Goal: Task Accomplishment & Management: Manage account settings

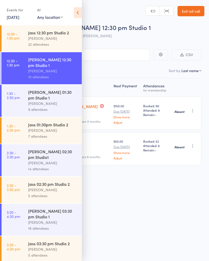
click at [58, 106] on div "9 attendees" at bounding box center [52, 109] width 49 height 6
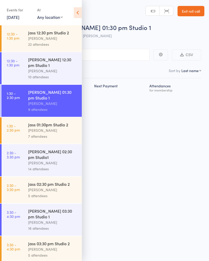
click at [60, 101] on div "Jasvir Mann" at bounding box center [52, 104] width 49 height 6
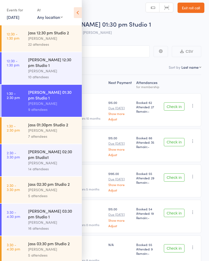
click at [79, 13] on icon at bounding box center [78, 12] width 8 height 11
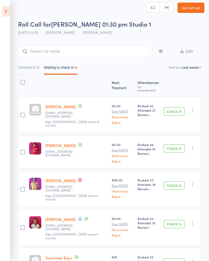
click at [4, 14] on icon at bounding box center [6, 11] width 8 height 11
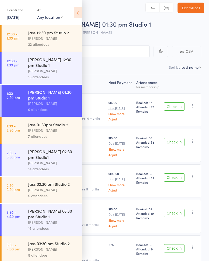
click at [61, 101] on div "Jasvir Mann" at bounding box center [52, 104] width 49 height 6
click at [151, 32] on div "Roll Call for Jassi 01:30 pm Studio 1 13 Sep 13:30 Jasvir Mann Melton" at bounding box center [111, 29] width 187 height 18
click at [71, 15] on div "Events for 13 Sep, 2025 13 Sep, 2025 September 2025 Sun Mon Tue Wed Thu Fri Sat…" at bounding box center [41, 13] width 82 height 26
click at [73, 12] on div "Events for 13 Sep, 2025 13 Sep, 2025 September 2025 Sun Mon Tue Wed Thu Fri Sat…" at bounding box center [41, 13] width 82 height 26
click at [196, 9] on link "Exit roll call" at bounding box center [191, 8] width 27 height 10
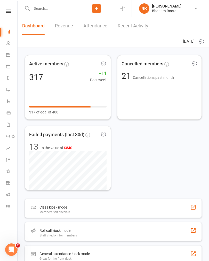
click at [13, 11] on link at bounding box center [8, 11] width 18 height 3
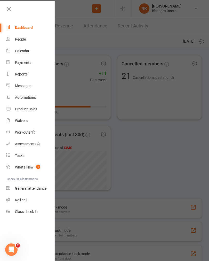
click at [25, 52] on div "Calendar" at bounding box center [22, 51] width 14 height 4
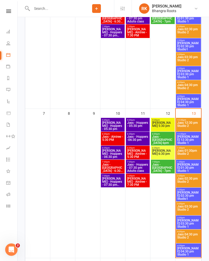
scroll to position [155, 0]
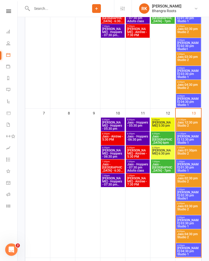
click at [187, 153] on span "Jass 01:30pm Studio 2" at bounding box center [188, 153] width 23 height 9
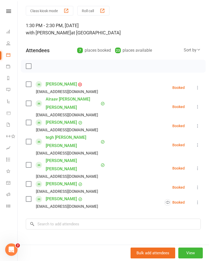
scroll to position [16, 0]
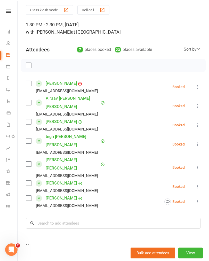
click at [196, 86] on icon at bounding box center [197, 86] width 5 height 5
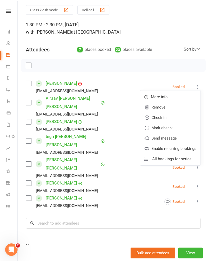
click at [170, 128] on link "Mark absent" at bounding box center [170, 128] width 60 height 10
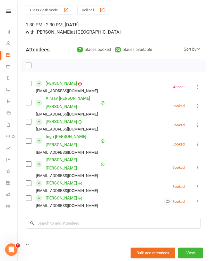
click at [196, 88] on icon at bounding box center [197, 86] width 5 height 5
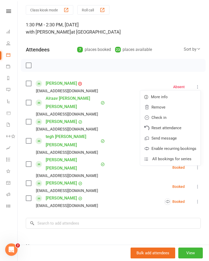
click at [165, 108] on link "Remove" at bounding box center [170, 107] width 60 height 10
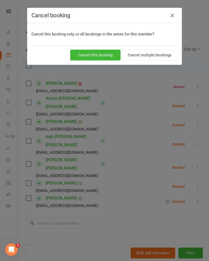
click at [172, 17] on icon "button" at bounding box center [173, 15] width 6 height 6
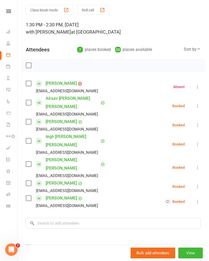
click at [197, 88] on icon at bounding box center [197, 86] width 5 height 5
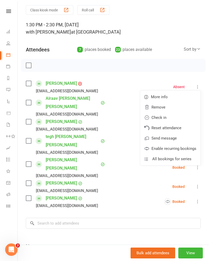
click at [178, 130] on link "Reset attendance" at bounding box center [170, 128] width 60 height 10
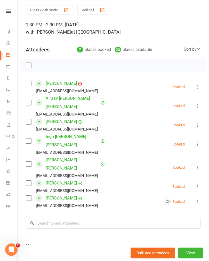
click at [197, 88] on icon at bounding box center [197, 86] width 5 height 5
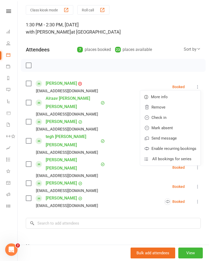
click at [166, 107] on link "Remove" at bounding box center [170, 107] width 60 height 10
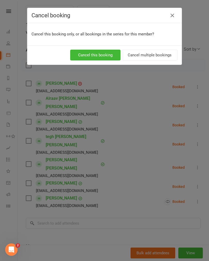
click at [155, 59] on button "Cancel multiple bookings" at bounding box center [150, 55] width 56 height 11
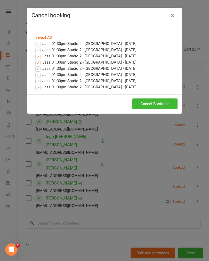
click at [163, 105] on button "Cancel Bookings" at bounding box center [155, 103] width 45 height 11
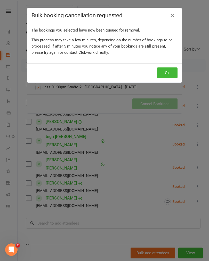
click at [169, 74] on button "Ok" at bounding box center [167, 72] width 21 height 11
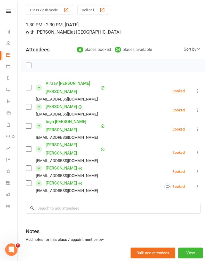
click at [196, 127] on icon at bounding box center [197, 129] width 5 height 5
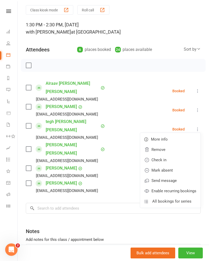
click at [166, 144] on link "Remove" at bounding box center [170, 149] width 60 height 10
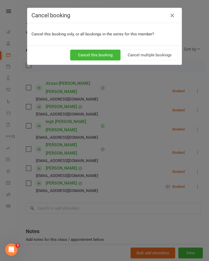
click at [162, 55] on button "Cancel multiple bookings" at bounding box center [150, 55] width 56 height 11
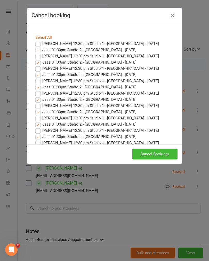
click at [160, 156] on button "Cancel Bookings" at bounding box center [155, 154] width 45 height 11
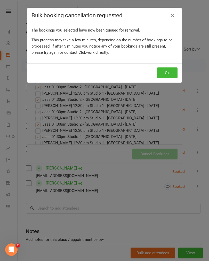
click at [172, 73] on button "Ok" at bounding box center [167, 72] width 21 height 11
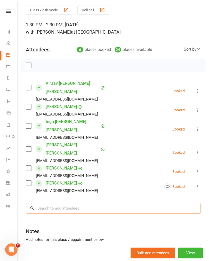
click at [91, 203] on input "search" at bounding box center [113, 208] width 175 height 11
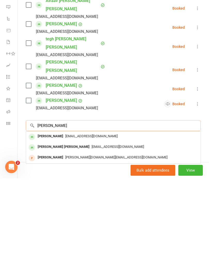
type input "[PERSON_NAME]"
click at [108, 217] on span "[EMAIL_ADDRESS][DOMAIN_NAME]" at bounding box center [91, 219] width 52 height 4
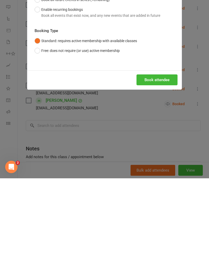
scroll to position [258, 0]
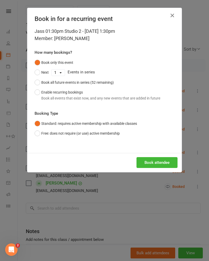
click at [90, 79] on button "Book all future events in series (52 remaining)" at bounding box center [74, 83] width 79 height 10
click at [164, 161] on button "Book attendee" at bounding box center [157, 162] width 41 height 11
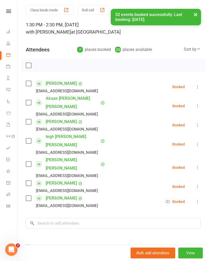
click at [195, 86] on button at bounding box center [198, 87] width 6 height 6
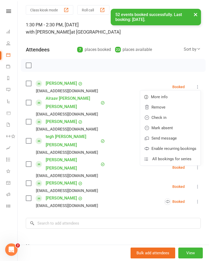
click at [170, 118] on link "Check in" at bounding box center [170, 117] width 60 height 10
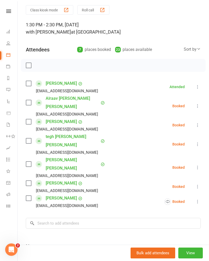
click at [197, 103] on icon at bounding box center [197, 105] width 5 height 5
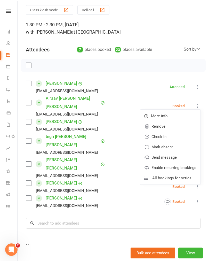
click at [169, 146] on link "Mark absent" at bounding box center [170, 147] width 60 height 10
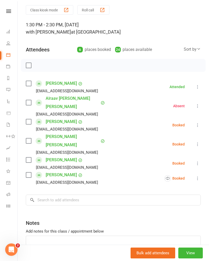
click at [195, 122] on button at bounding box center [198, 125] width 6 height 6
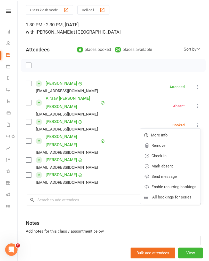
click at [159, 140] on link "Remove" at bounding box center [170, 145] width 60 height 10
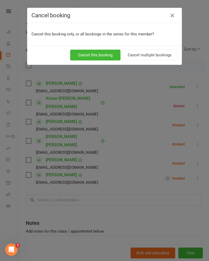
click at [161, 54] on button "Cancel multiple bookings" at bounding box center [150, 55] width 56 height 11
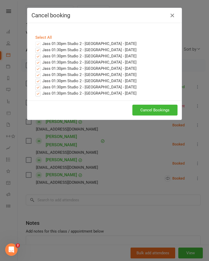
click at [166, 109] on button "Cancel Bookings" at bounding box center [155, 110] width 45 height 11
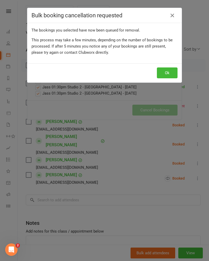
click at [168, 73] on button "Ok" at bounding box center [167, 72] width 21 height 11
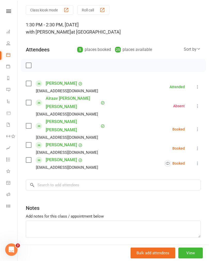
click at [200, 127] on icon at bounding box center [197, 129] width 5 height 5
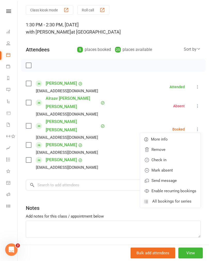
click at [164, 155] on link "Check in" at bounding box center [170, 160] width 60 height 10
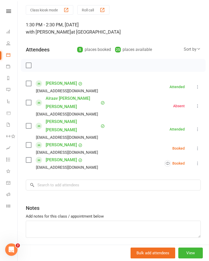
click at [197, 146] on icon at bounding box center [197, 148] width 5 height 5
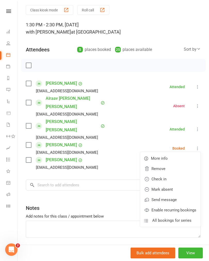
click at [159, 174] on link "Check in" at bounding box center [170, 179] width 60 height 10
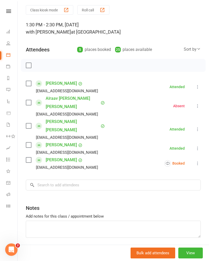
click at [197, 161] on icon at bounding box center [197, 163] width 5 height 5
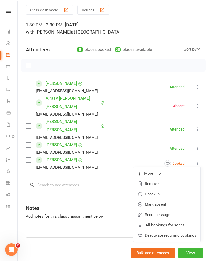
click at [161, 179] on link "Remove" at bounding box center [167, 184] width 67 height 10
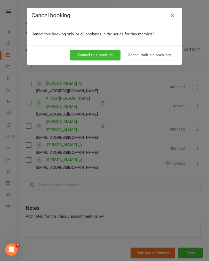
click at [169, 56] on button "Cancel multiple bookings" at bounding box center [150, 55] width 56 height 11
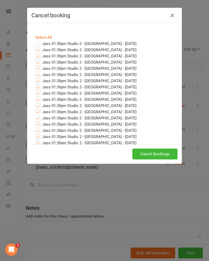
click at [162, 151] on button "Cancel Bookings" at bounding box center [155, 154] width 45 height 11
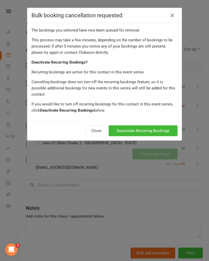
click at [157, 126] on button "Deactivate Recurring Bookings" at bounding box center [143, 130] width 69 height 11
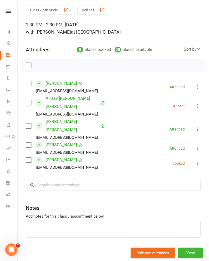
click at [198, 161] on icon at bounding box center [197, 163] width 5 height 5
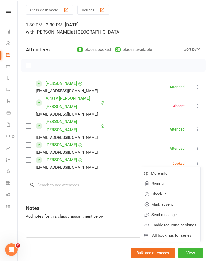
click at [164, 179] on link "Remove" at bounding box center [170, 184] width 60 height 10
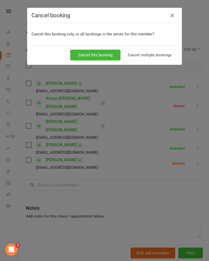
click at [156, 58] on button "Cancel multiple bookings" at bounding box center [150, 55] width 56 height 11
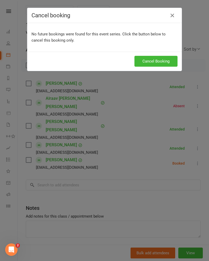
click at [155, 60] on button "Cancel Booking" at bounding box center [156, 61] width 43 height 11
click at [152, 66] on button "Cancel Booking" at bounding box center [156, 61] width 43 height 11
click at [175, 18] on icon "button" at bounding box center [173, 15] width 6 height 6
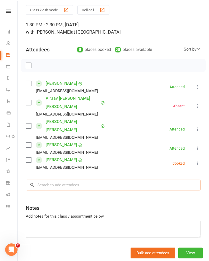
click at [81, 180] on input "search" at bounding box center [113, 185] width 175 height 11
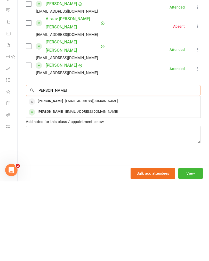
scroll to position [4, 0]
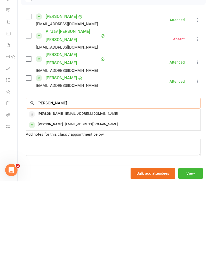
type input "[PERSON_NAME]"
click at [97, 200] on div "[EMAIL_ADDRESS][DOMAIN_NAME]" at bounding box center [113, 203] width 171 height 7
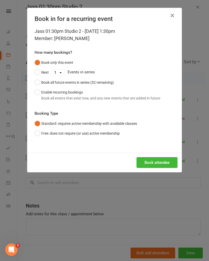
click at [91, 82] on div "Book all future events in series (52 remaining)" at bounding box center [77, 83] width 73 height 6
click at [164, 160] on button "Book attendee" at bounding box center [157, 162] width 41 height 11
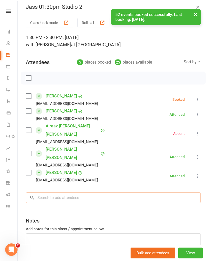
click at [97, 192] on input "search" at bounding box center [113, 197] width 175 height 11
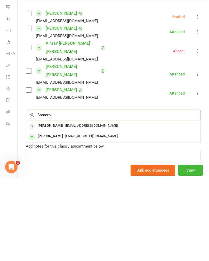
scroll to position [347, 0]
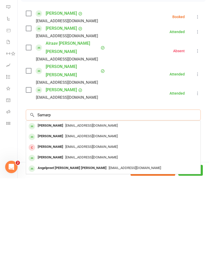
type input "Samarp"
click at [96, 217] on span "[EMAIL_ADDRESS][DOMAIN_NAME]" at bounding box center [91, 219] width 52 height 4
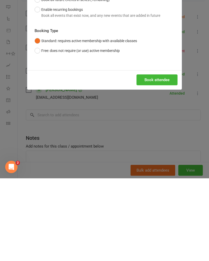
scroll to position [430, 0]
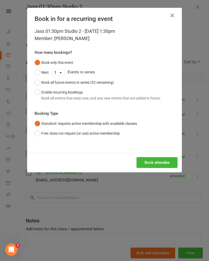
click at [113, 84] on div "Book all future events in series (52 remaining)" at bounding box center [77, 83] width 73 height 6
click at [166, 162] on button "Book attendee" at bounding box center [157, 162] width 41 height 11
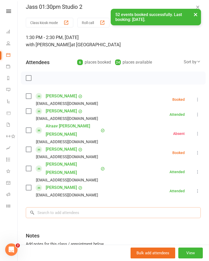
click at [87, 207] on input "search" at bounding box center [113, 212] width 175 height 11
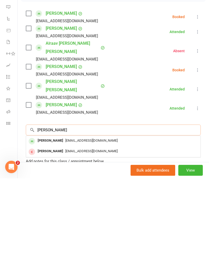
type input "[PERSON_NAME]"
click at [92, 220] on div "[EMAIL_ADDRESS][DOMAIN_NAME]" at bounding box center [113, 223] width 171 height 7
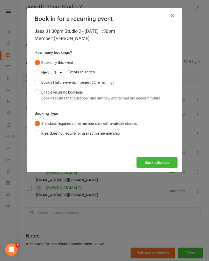
click at [97, 82] on div "Book all future events in series (52 remaining)" at bounding box center [77, 83] width 73 height 6
click at [162, 160] on button "Book attendee" at bounding box center [157, 162] width 41 height 11
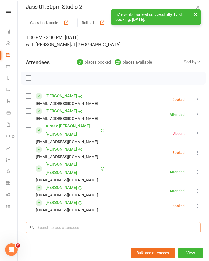
click at [71, 222] on input "search" at bounding box center [113, 227] width 175 height 11
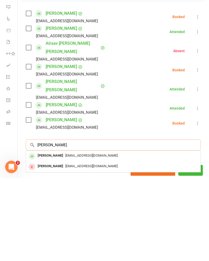
scroll to position [576, 0]
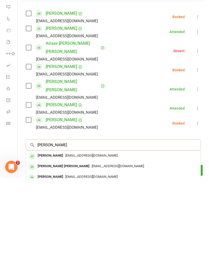
type input "[PERSON_NAME]"
click at [84, 236] on span "[EMAIL_ADDRESS][DOMAIN_NAME]" at bounding box center [91, 238] width 52 height 4
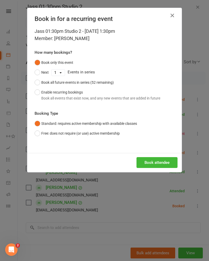
click at [82, 82] on div "Book all future events in series (52 remaining)" at bounding box center [77, 83] width 73 height 6
click at [161, 163] on button "Book attendee" at bounding box center [157, 162] width 41 height 11
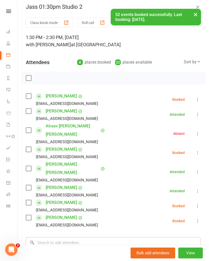
click at [75, 237] on input "search" at bounding box center [113, 242] width 175 height 11
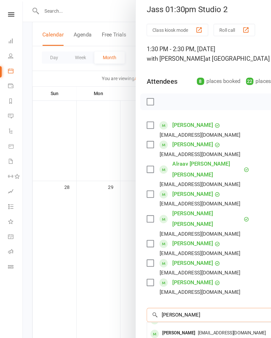
scroll to position [0, 0]
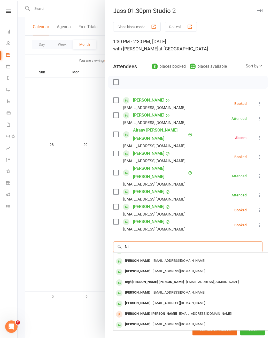
type input "N"
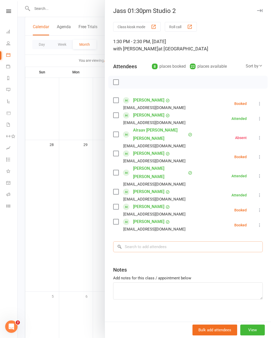
click at [142, 241] on input "search" at bounding box center [188, 246] width 150 height 11
type input "T"
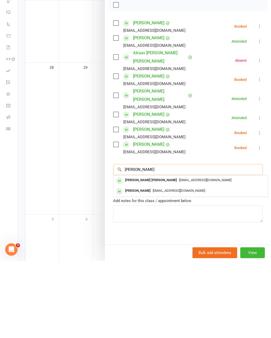
type input "[PERSON_NAME]"
click at [196, 255] on span "[EMAIL_ADDRESS][DOMAIN_NAME]" at bounding box center [205, 257] width 52 height 4
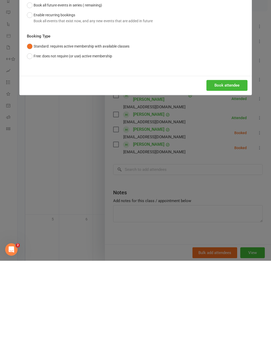
scroll to position [654, 0]
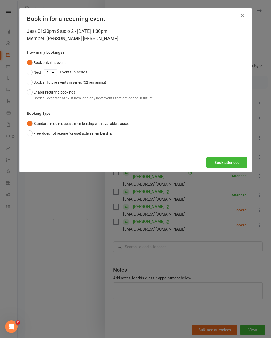
click at [81, 85] on div "Book all future events in series (52 remaining)" at bounding box center [70, 83] width 73 height 6
click at [209, 168] on button "Book attendee" at bounding box center [227, 162] width 41 height 11
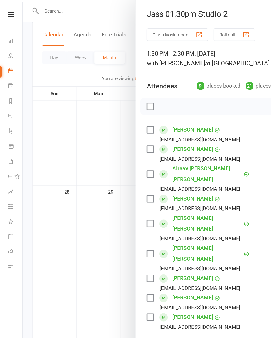
scroll to position [574, 0]
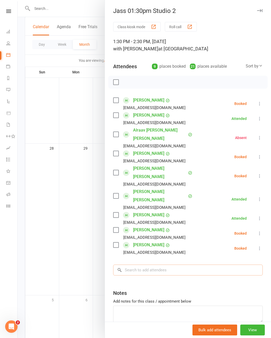
click at [153, 261] on input "search" at bounding box center [188, 270] width 150 height 11
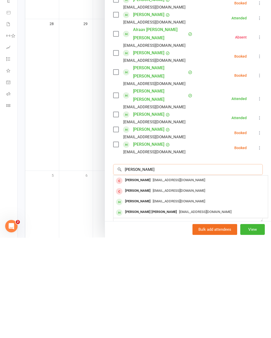
type input "[PERSON_NAME]"
click at [195, 261] on span "[EMAIL_ADDRESS][DOMAIN_NAME]" at bounding box center [205, 312] width 52 height 4
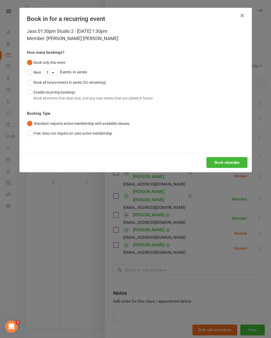
click at [91, 84] on div "Book all future events in series (52 remaining)" at bounding box center [70, 83] width 73 height 6
click at [209, 168] on button "Book attendee" at bounding box center [227, 162] width 41 height 11
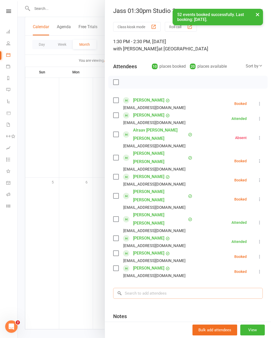
click at [159, 261] on input "search" at bounding box center [188, 293] width 150 height 11
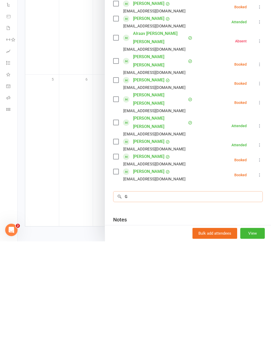
scroll to position [702, 0]
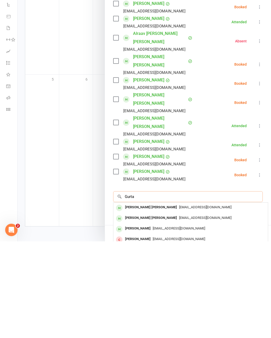
type input "Gurta"
click at [195, 261] on span "[EMAIL_ADDRESS][DOMAIN_NAME]" at bounding box center [205, 304] width 52 height 4
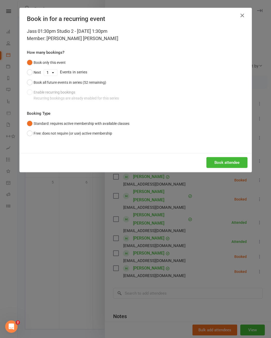
click at [95, 83] on div "Book all future events in series (52 remaining)" at bounding box center [70, 83] width 73 height 6
click at [209, 168] on button "Book attendee" at bounding box center [227, 162] width 41 height 11
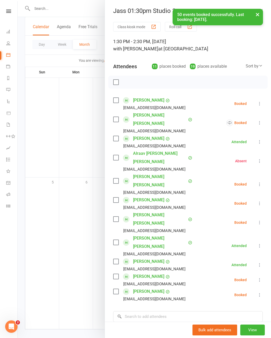
click at [147, 261] on div "Class kiosk mode Roll call 1:30 PM - 2:30 PM, [DATE] with [PERSON_NAME] at [PER…" at bounding box center [188, 208] width 166 height 373
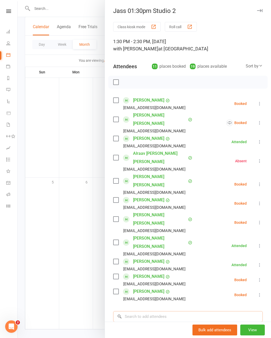
click at [146, 261] on input "search" at bounding box center [188, 316] width 150 height 11
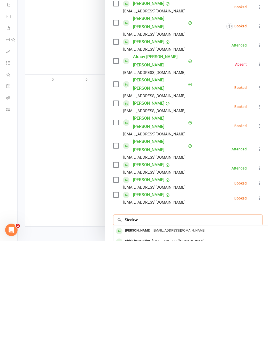
type input "Sidakve"
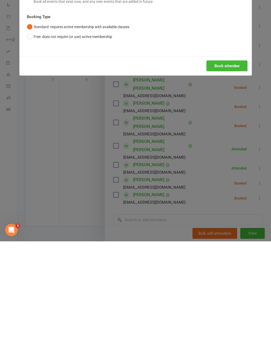
scroll to position [691, 0]
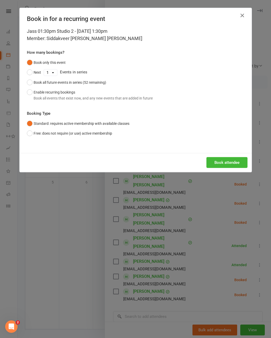
click at [99, 85] on div "Book all future events in series (52 remaining)" at bounding box center [70, 83] width 73 height 6
click at [209, 168] on button "Book attendee" at bounding box center [227, 162] width 41 height 11
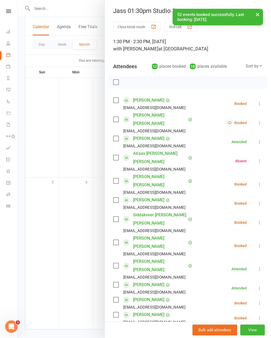
click at [148, 261] on input "search" at bounding box center [188, 339] width 150 height 11
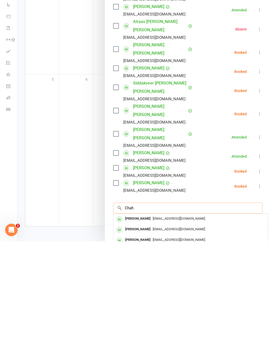
scroll to position [36, 0]
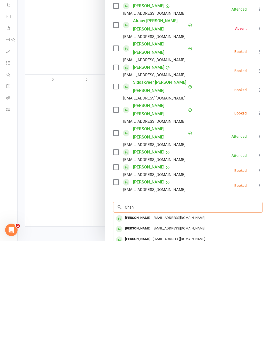
type input "Chah"
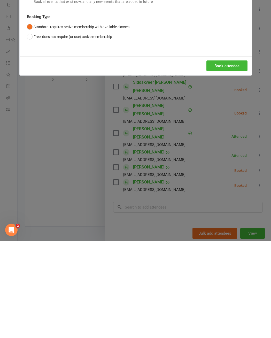
scroll to position [691, 0]
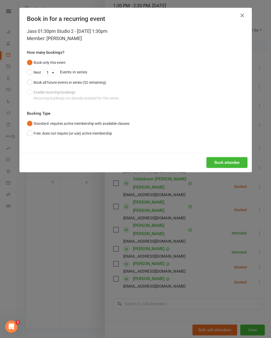
click at [73, 85] on div "Book all future events in series (52 remaining)" at bounding box center [70, 83] width 73 height 6
click at [209, 168] on button "Book attendee" at bounding box center [227, 162] width 41 height 11
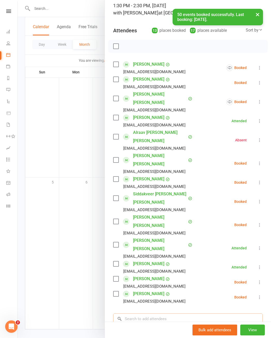
click at [159, 261] on input "search" at bounding box center [188, 319] width 150 height 11
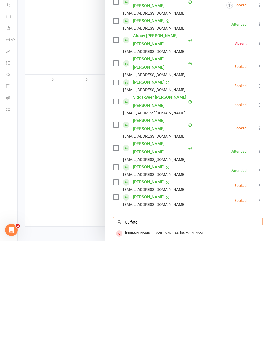
type input "Gurfate"
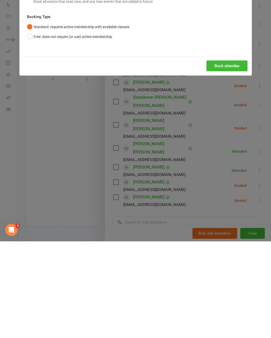
scroll to position [691, 0]
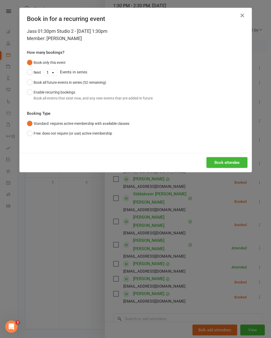
click at [83, 85] on div "Book all future events in series (52 remaining)" at bounding box center [70, 83] width 73 height 6
click at [209, 168] on button "Book attendee" at bounding box center [227, 162] width 41 height 11
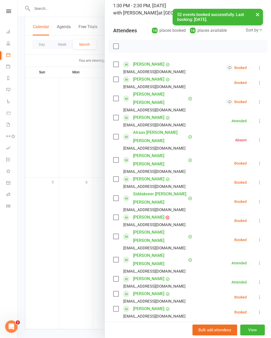
click at [154, 261] on input "search" at bounding box center [188, 334] width 150 height 11
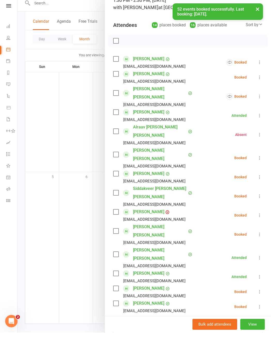
scroll to position [702, 52]
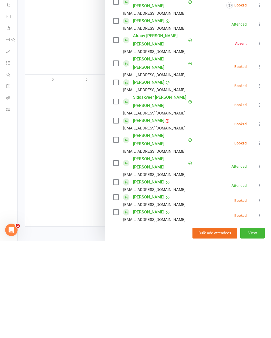
click at [209, 261] on input "Navere" at bounding box center [188, 334] width 150 height 11
type input "Navere"
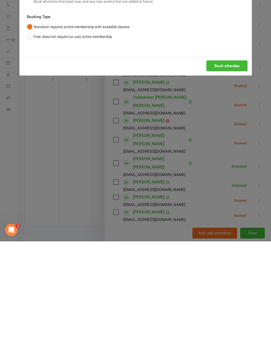
scroll to position [691, 0]
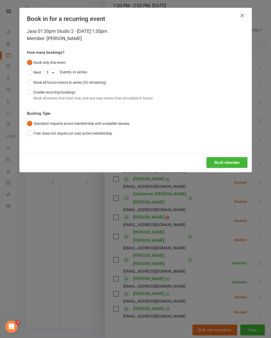
click at [104, 85] on div "Book all future events in series (52 remaining)" at bounding box center [70, 83] width 73 height 6
click at [209, 168] on button "Book attendee" at bounding box center [227, 162] width 41 height 11
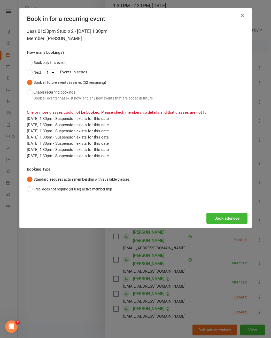
scroll to position [702, 0]
click at [209, 14] on button "button" at bounding box center [242, 15] width 8 height 8
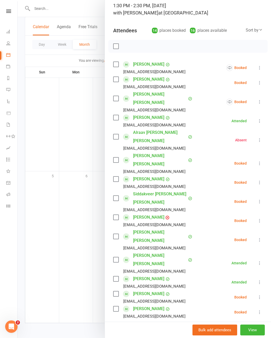
click at [209, 62] on div "Class kiosk mode Roll call 1:30 PM - 2:30 PM, [DATE] with [PERSON_NAME] at [PER…" at bounding box center [188, 199] width 166 height 426
click at [209, 60] on div "Class kiosk mode Roll call 1:30 PM - 2:30 PM, [DATE] with [PERSON_NAME] at [PER…" at bounding box center [188, 199] width 166 height 426
click at [209, 68] on icon at bounding box center [259, 67] width 5 height 5
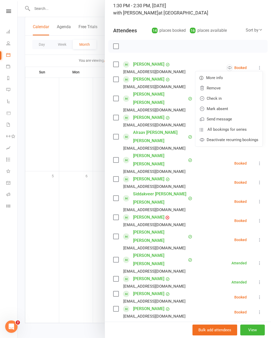
click at [209, 98] on link "Check in" at bounding box center [228, 98] width 67 height 10
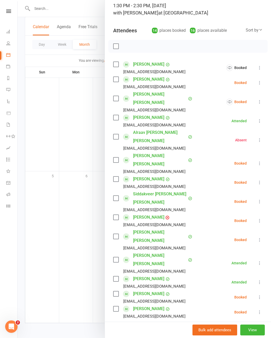
click at [209, 82] on icon at bounding box center [259, 82] width 5 height 5
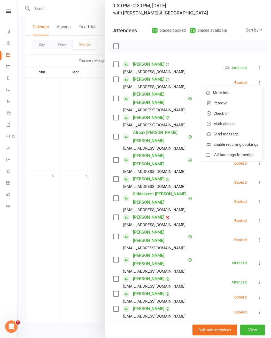
click at [209, 112] on link "Check in" at bounding box center [232, 113] width 60 height 10
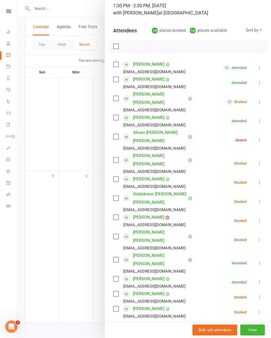
click at [209, 99] on icon at bounding box center [259, 101] width 5 height 5
click at [209, 127] on link "Check in" at bounding box center [228, 132] width 67 height 10
click at [209, 152] on li "[PERSON_NAME] [PERSON_NAME] [EMAIL_ADDRESS][DOMAIN_NAME] Booked More info Remov…" at bounding box center [188, 163] width 150 height 23
click at [209, 161] on icon at bounding box center [259, 163] width 5 height 5
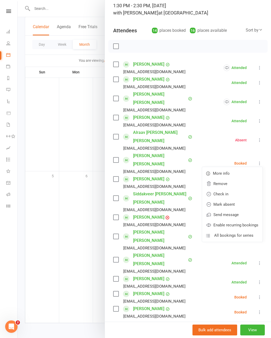
click at [209, 189] on link "Check in" at bounding box center [232, 194] width 60 height 10
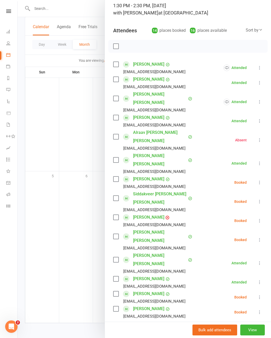
click at [209, 180] on icon at bounding box center [259, 182] width 5 height 5
click at [209, 208] on link "Check in" at bounding box center [232, 213] width 60 height 10
click at [209, 199] on icon at bounding box center [259, 201] width 5 height 5
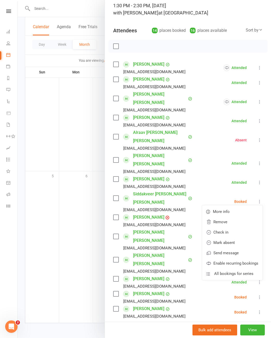
click at [209, 227] on link "Check in" at bounding box center [232, 232] width 60 height 10
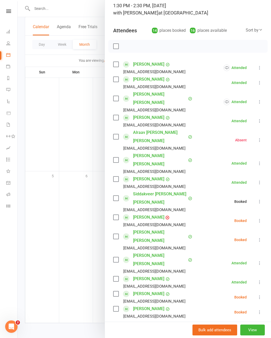
click at [209, 218] on icon at bounding box center [259, 220] width 5 height 5
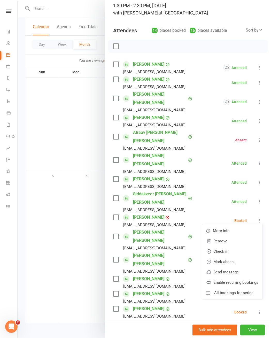
click at [209, 246] on link "Check in" at bounding box center [232, 251] width 60 height 10
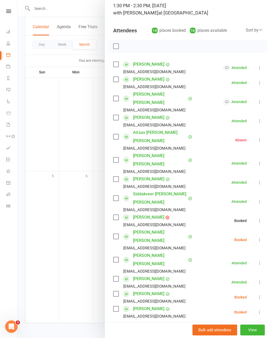
click at [209, 237] on icon at bounding box center [259, 239] width 5 height 5
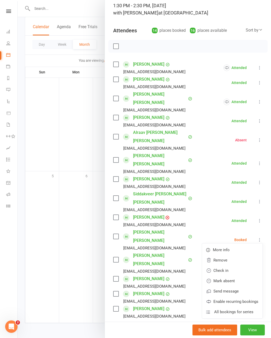
click at [209, 261] on link "Check in" at bounding box center [232, 270] width 60 height 10
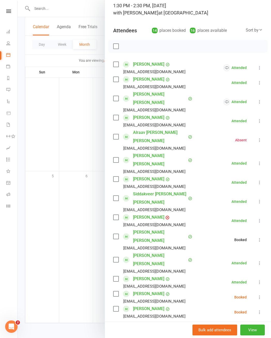
click at [209, 261] on button at bounding box center [260, 297] width 6 height 6
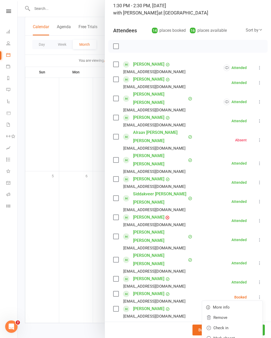
click at [209, 261] on link "Check in" at bounding box center [232, 328] width 60 height 10
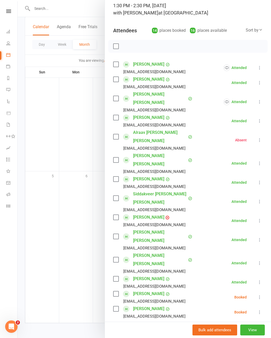
click at [209, 261] on icon at bounding box center [259, 312] width 5 height 5
click at [209, 261] on link "Check in" at bounding box center [232, 343] width 60 height 10
click at [33, 151] on div at bounding box center [145, 169] width 254 height 338
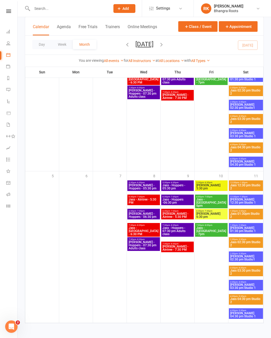
click at [7, 8] on nav "Clubworx Dashboard People Calendar Payments Reports Messages Automations Produc…" at bounding box center [9, 170] width 18 height 338
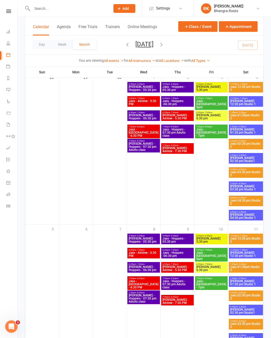
scroll to position [645, 0]
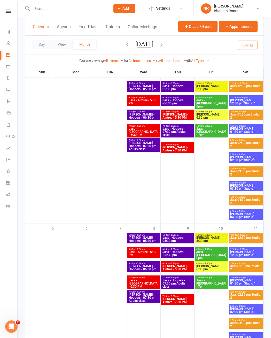
click at [209, 200] on span "Jass 04:30 pm Studio 2" at bounding box center [246, 201] width 32 height 6
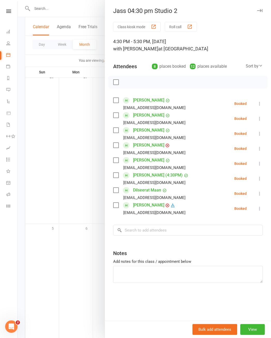
click at [146, 207] on link "[PERSON_NAME]" at bounding box center [148, 205] width 31 height 8
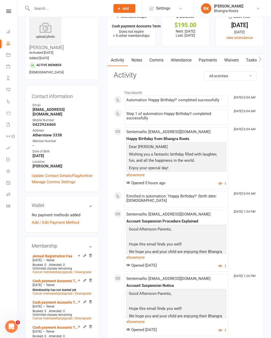
scroll to position [16, 0]
click at [209, 59] on link "Payments" at bounding box center [208, 60] width 26 height 12
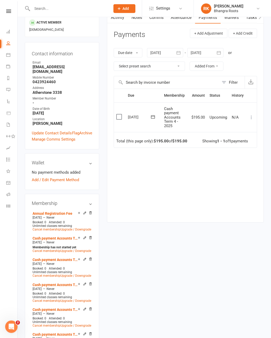
click at [178, 54] on button "button" at bounding box center [178, 52] width 9 height 9
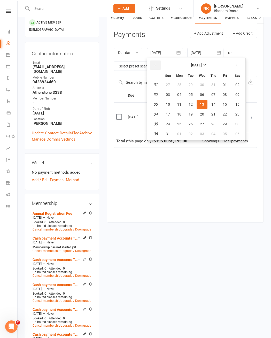
click at [160, 70] on button "button" at bounding box center [155, 64] width 11 height 9
click at [157, 67] on icon "button" at bounding box center [155, 65] width 4 height 4
click at [155, 66] on button "button" at bounding box center [155, 64] width 11 height 9
click at [209, 87] on button "01" at bounding box center [213, 84] width 11 height 9
type input "[DATE]"
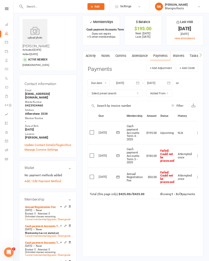
scroll to position [0, 0]
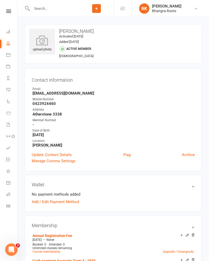
click at [10, 10] on icon at bounding box center [8, 11] width 5 height 3
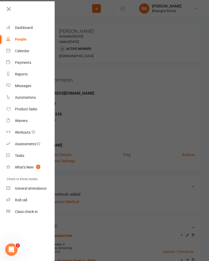
click at [31, 26] on div "Dashboard" at bounding box center [24, 28] width 18 height 4
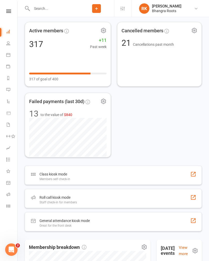
scroll to position [32, 0]
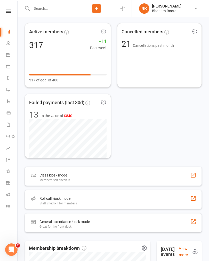
click at [10, 10] on icon at bounding box center [8, 11] width 5 height 3
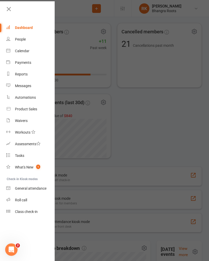
click at [30, 29] on div "Dashboard" at bounding box center [24, 28] width 18 height 4
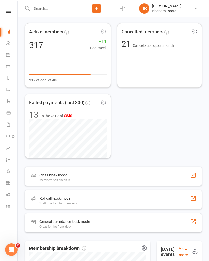
click at [11, 7] on nav "Clubworx Dashboard People Calendar Payments Reports Messages Automations Produc…" at bounding box center [9, 131] width 18 height 261
click at [10, 13] on icon at bounding box center [8, 11] width 5 height 3
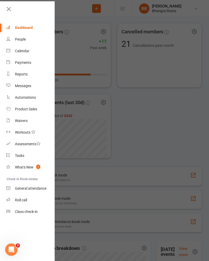
click at [24, 72] on div "Reports" at bounding box center [21, 74] width 13 height 4
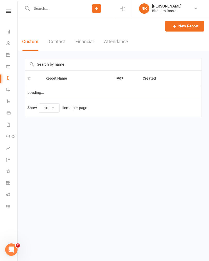
select select "25"
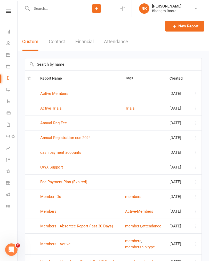
click at [9, 16] on div "Clubworx" at bounding box center [8, 18] width 17 height 17
click at [9, 10] on icon at bounding box center [8, 11] width 5 height 3
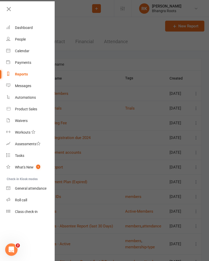
click at [26, 49] on div "Calendar" at bounding box center [22, 51] width 14 height 4
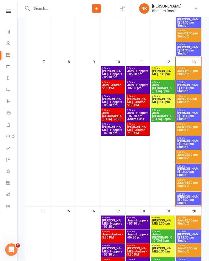
scroll to position [208, 0]
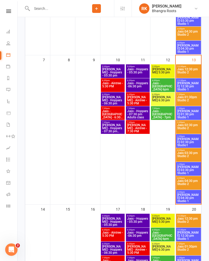
click at [192, 141] on span "[PERSON_NAME] 02:30 pm Studio1" at bounding box center [188, 142] width 23 height 9
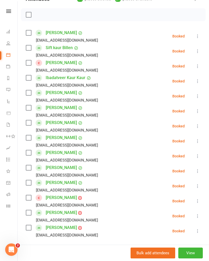
scroll to position [68, 0]
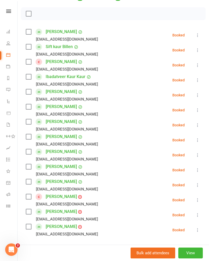
click at [197, 202] on icon at bounding box center [197, 199] width 5 height 5
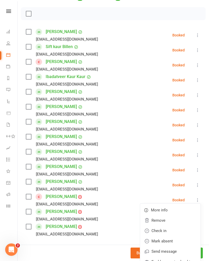
click at [162, 220] on link "Remove" at bounding box center [170, 220] width 60 height 10
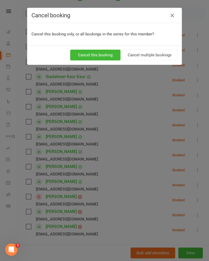
click at [154, 54] on button "Cancel multiple bookings" at bounding box center [150, 55] width 56 height 11
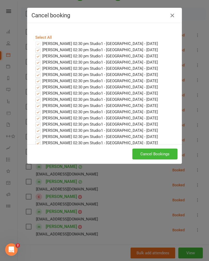
click at [152, 155] on button "Cancel Bookings" at bounding box center [155, 154] width 45 height 11
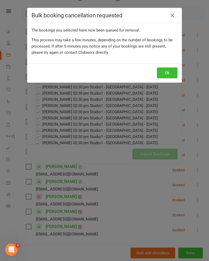
click at [171, 73] on button "Ok" at bounding box center [167, 72] width 21 height 11
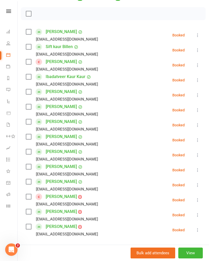
click at [197, 66] on icon at bounding box center [197, 65] width 5 height 5
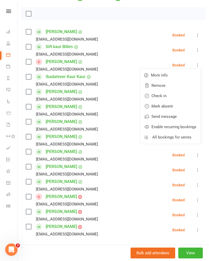
click at [175, 88] on link "Remove" at bounding box center [170, 85] width 60 height 10
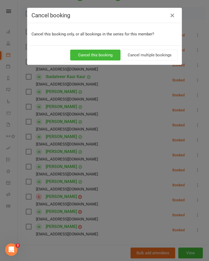
click at [154, 55] on button "Cancel multiple bookings" at bounding box center [150, 55] width 56 height 11
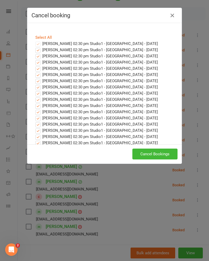
click at [154, 155] on button "Cancel Bookings" at bounding box center [155, 154] width 45 height 11
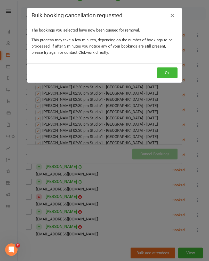
click at [167, 68] on button "Ok" at bounding box center [167, 72] width 21 height 11
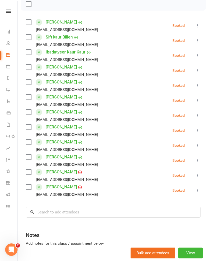
scroll to position [77, 0]
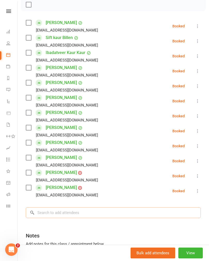
click at [87, 211] on input "search" at bounding box center [113, 212] width 175 height 11
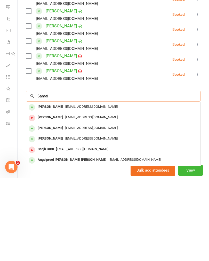
scroll to position [112, 0]
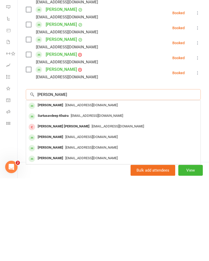
type input "[PERSON_NAME]"
click at [97, 186] on span "[EMAIL_ADDRESS][DOMAIN_NAME]" at bounding box center [91, 188] width 52 height 4
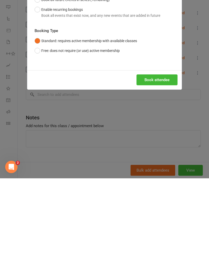
scroll to position [328, 0]
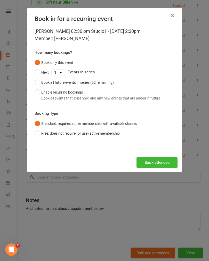
click at [96, 80] on div "Book all future events in series (52 remaining)" at bounding box center [77, 83] width 73 height 6
click at [162, 166] on button "Book attendee" at bounding box center [157, 162] width 41 height 11
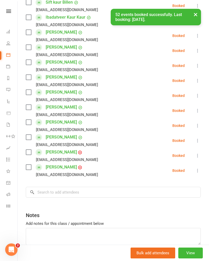
click at [196, 140] on icon at bounding box center [197, 140] width 5 height 5
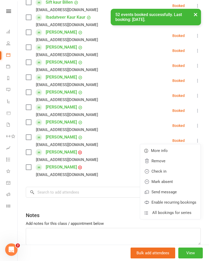
click at [163, 170] on link "Check in" at bounding box center [170, 171] width 60 height 10
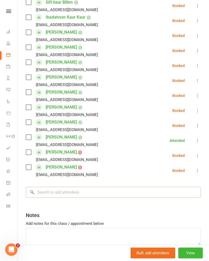
click at [70, 192] on input "search" at bounding box center [113, 192] width 175 height 11
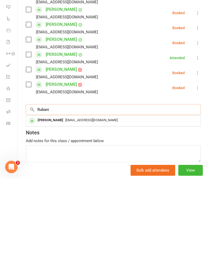
type input "Rubani"
click at [82, 201] on span "[EMAIL_ADDRESS][DOMAIN_NAME]" at bounding box center [91, 203] width 52 height 4
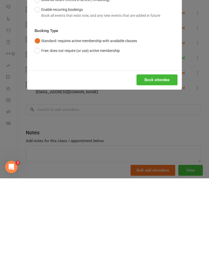
scroll to position [427, 0]
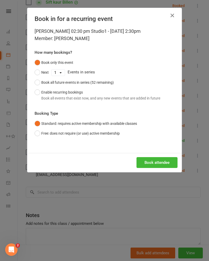
click at [93, 82] on div "Book all future events in series (52 remaining)" at bounding box center [77, 83] width 73 height 6
click at [162, 166] on button "Book attendee" at bounding box center [157, 162] width 41 height 11
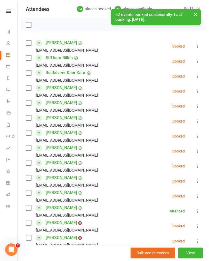
scroll to position [57, 0]
click at [198, 46] on icon at bounding box center [197, 45] width 5 height 5
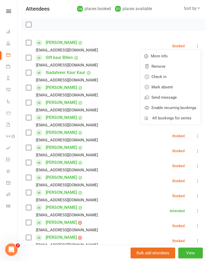
click at [160, 69] on link "Remove" at bounding box center [170, 66] width 60 height 10
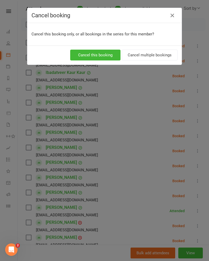
click at [157, 55] on button "Cancel multiple bookings" at bounding box center [150, 55] width 56 height 11
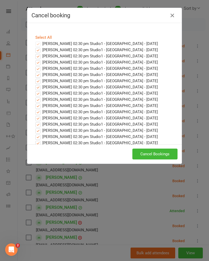
click at [147, 154] on button "Cancel Bookings" at bounding box center [155, 154] width 45 height 11
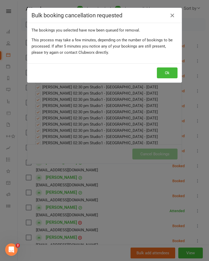
click at [168, 74] on button "Ok" at bounding box center [167, 72] width 21 height 11
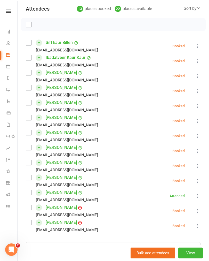
click at [199, 47] on icon at bounding box center [197, 45] width 5 height 5
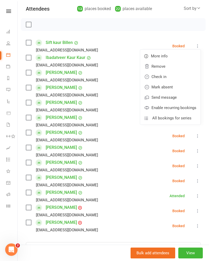
click at [164, 69] on link "Remove" at bounding box center [170, 66] width 60 height 10
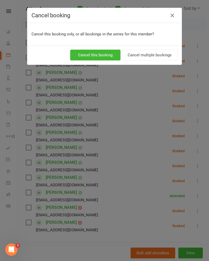
click at [164, 54] on button "Cancel multiple bookings" at bounding box center [150, 55] width 56 height 11
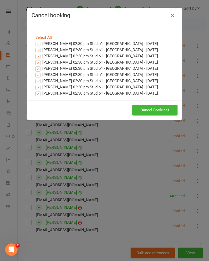
click at [156, 111] on button "Cancel Bookings" at bounding box center [155, 110] width 45 height 11
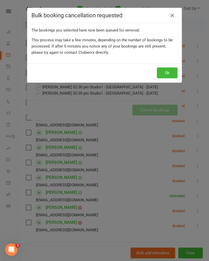
click at [164, 72] on button "Ok" at bounding box center [167, 72] width 21 height 11
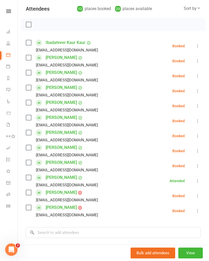
click at [198, 45] on icon at bounding box center [197, 45] width 5 height 5
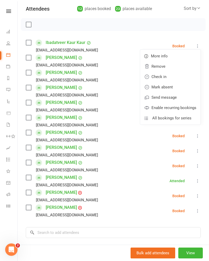
click at [170, 66] on link "Remove" at bounding box center [170, 66] width 60 height 10
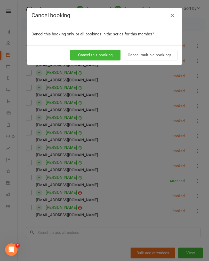
click at [160, 55] on button "Cancel multiple bookings" at bounding box center [150, 55] width 56 height 11
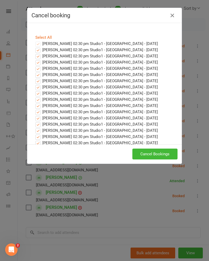
click at [149, 154] on button "Cancel Bookings" at bounding box center [155, 154] width 45 height 11
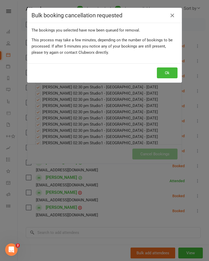
click at [164, 74] on button "Ok" at bounding box center [167, 72] width 21 height 11
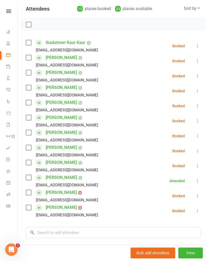
click at [198, 62] on icon at bounding box center [197, 60] width 5 height 5
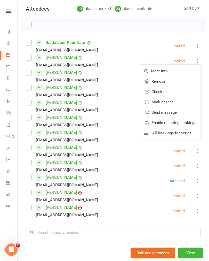
click at [166, 81] on link "Remove" at bounding box center [170, 81] width 60 height 10
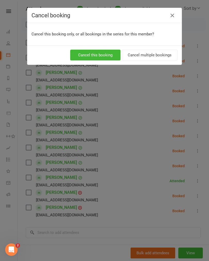
click at [165, 56] on button "Cancel multiple bookings" at bounding box center [150, 55] width 56 height 11
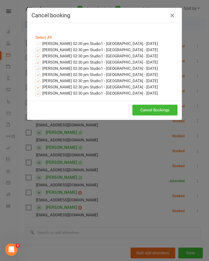
click at [152, 111] on button "Cancel Bookings" at bounding box center [155, 110] width 45 height 11
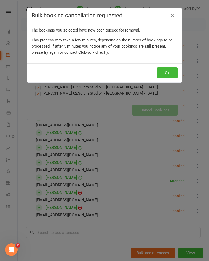
click at [166, 73] on button "Ok" at bounding box center [167, 72] width 21 height 11
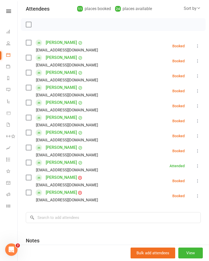
click at [199, 78] on icon at bounding box center [197, 75] width 5 height 5
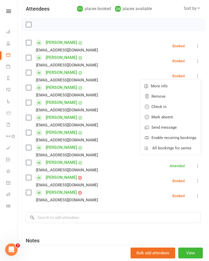
click at [174, 96] on link "Remove" at bounding box center [170, 96] width 60 height 10
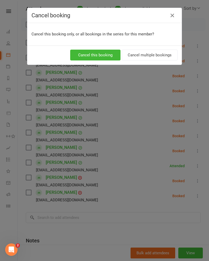
click at [162, 53] on button "Cancel multiple bookings" at bounding box center [150, 55] width 56 height 11
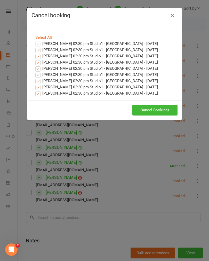
click at [157, 110] on button "Cancel Bookings" at bounding box center [155, 110] width 45 height 11
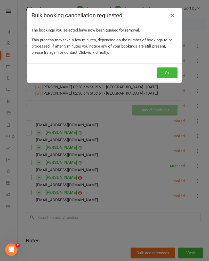
click at [170, 76] on button "Ok" at bounding box center [167, 72] width 21 height 11
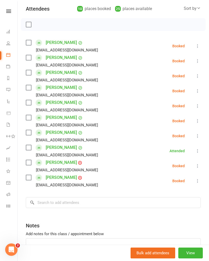
click at [201, 78] on icon at bounding box center [197, 75] width 5 height 5
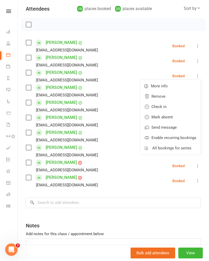
click at [169, 95] on link "Remove" at bounding box center [170, 96] width 60 height 10
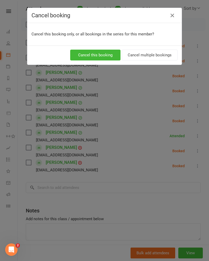
click at [156, 54] on button "Cancel multiple bookings" at bounding box center [150, 55] width 56 height 11
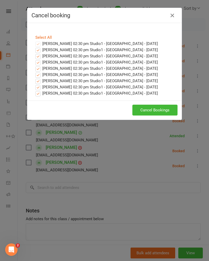
click at [151, 109] on button "Cancel Bookings" at bounding box center [155, 110] width 45 height 11
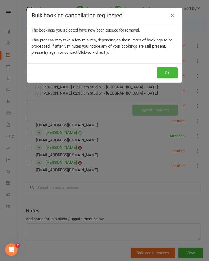
click at [165, 72] on button "Ok" at bounding box center [167, 72] width 21 height 11
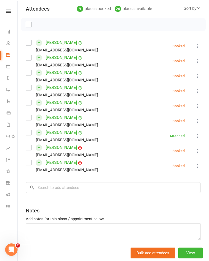
click at [199, 152] on icon at bounding box center [197, 150] width 5 height 5
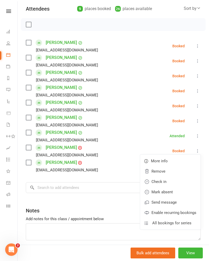
click at [166, 170] on link "Remove" at bounding box center [170, 171] width 60 height 10
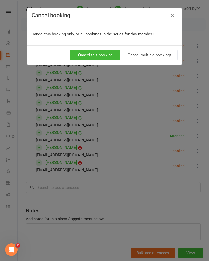
click at [155, 54] on button "Cancel multiple bookings" at bounding box center [150, 55] width 56 height 11
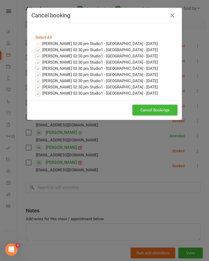
click at [147, 114] on button "Cancel Bookings" at bounding box center [155, 110] width 45 height 11
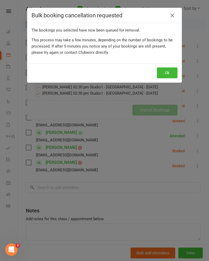
click at [165, 73] on button "Ok" at bounding box center [167, 72] width 21 height 11
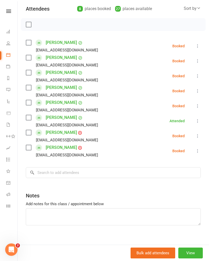
scroll to position [56, 0]
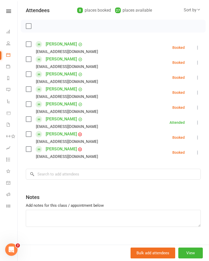
click at [198, 153] on icon at bounding box center [197, 152] width 5 height 5
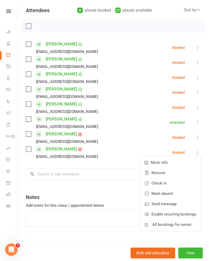
click at [164, 172] on link "Remove" at bounding box center [170, 173] width 60 height 10
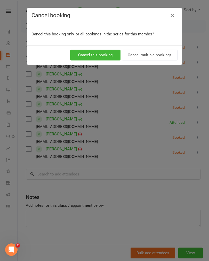
click at [158, 56] on button "Cancel multiple bookings" at bounding box center [150, 55] width 56 height 11
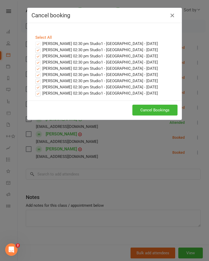
click at [146, 110] on button "Cancel Bookings" at bounding box center [155, 110] width 45 height 11
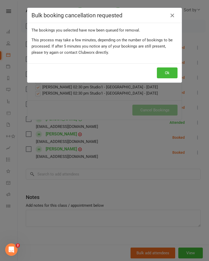
click at [168, 73] on button "Ok" at bounding box center [167, 72] width 21 height 11
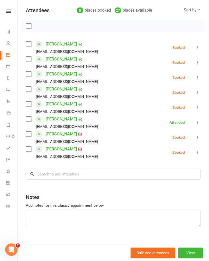
click at [196, 93] on icon at bounding box center [197, 92] width 5 height 5
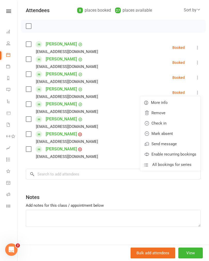
click at [168, 114] on link "Remove" at bounding box center [170, 113] width 60 height 10
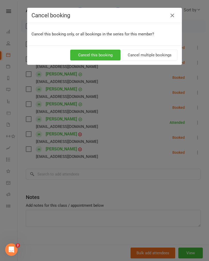
scroll to position [41, 0]
click at [164, 55] on button "Cancel multiple bookings" at bounding box center [150, 55] width 56 height 11
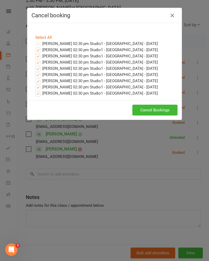
click at [151, 107] on button "Cancel Bookings" at bounding box center [155, 110] width 45 height 11
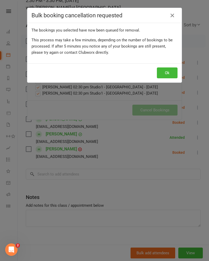
click at [161, 74] on button "Ok" at bounding box center [167, 72] width 21 height 11
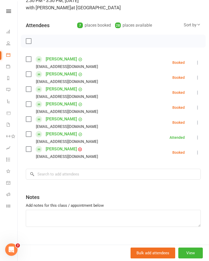
click at [200, 78] on icon at bounding box center [197, 77] width 5 height 5
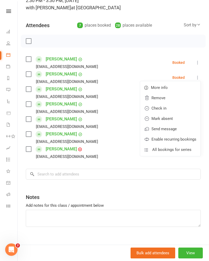
click at [170, 99] on link "Remove" at bounding box center [170, 98] width 60 height 10
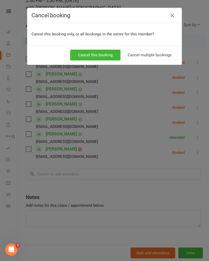
click at [163, 56] on button "Cancel multiple bookings" at bounding box center [150, 55] width 56 height 11
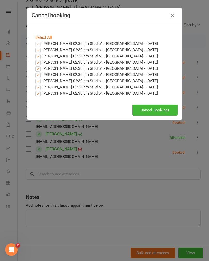
click at [155, 112] on button "Cancel Bookings" at bounding box center [155, 110] width 45 height 11
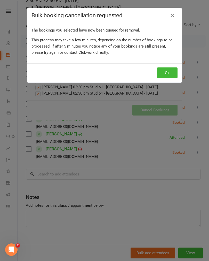
click at [163, 74] on button "Ok" at bounding box center [167, 72] width 21 height 11
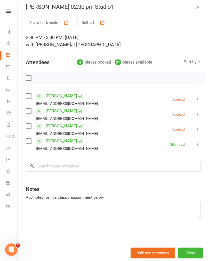
scroll to position [0, 0]
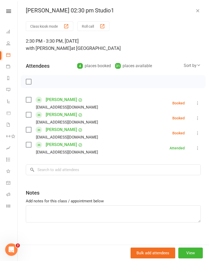
click at [201, 133] on icon at bounding box center [197, 133] width 5 height 5
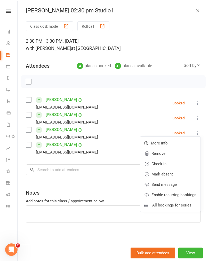
click at [166, 163] on link "Check in" at bounding box center [170, 164] width 60 height 10
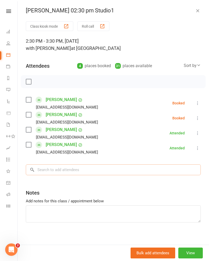
click at [62, 169] on input "search" at bounding box center [113, 169] width 175 height 11
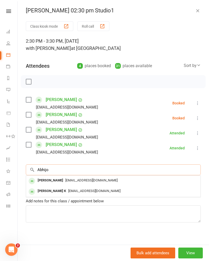
type input "Abhijo"
click at [96, 181] on span "[EMAIL_ADDRESS][DOMAIN_NAME]" at bounding box center [91, 180] width 52 height 4
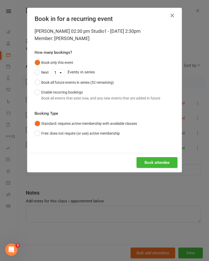
click at [90, 87] on button "Book all future events in series (52 remaining)" at bounding box center [74, 83] width 79 height 10
click at [164, 163] on button "Book attendee" at bounding box center [157, 162] width 41 height 11
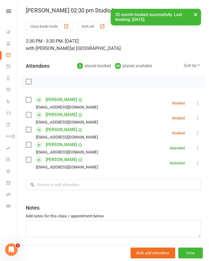
click at [198, 135] on icon at bounding box center [197, 133] width 5 height 5
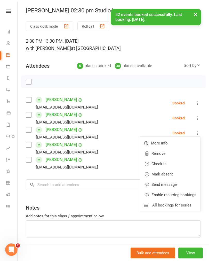
click at [197, 116] on icon at bounding box center [197, 118] width 5 height 5
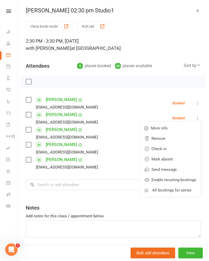
click at [172, 151] on link "Check in" at bounding box center [170, 149] width 60 height 10
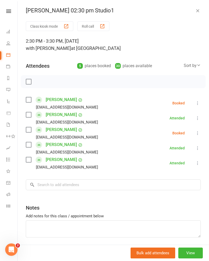
click at [200, 133] on icon at bounding box center [197, 133] width 5 height 5
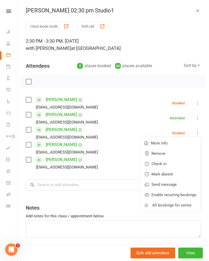
click at [164, 154] on link "Remove" at bounding box center [170, 153] width 60 height 10
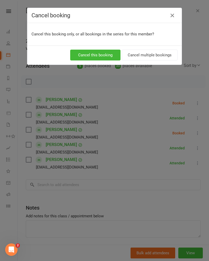
click at [159, 54] on button "Cancel multiple bookings" at bounding box center [150, 55] width 56 height 11
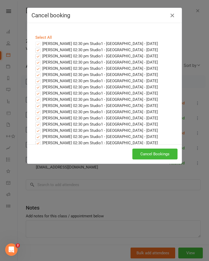
click at [150, 154] on button "Cancel Bookings" at bounding box center [155, 154] width 45 height 11
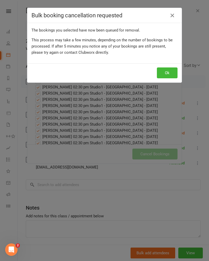
click at [165, 72] on button "Ok" at bounding box center [167, 72] width 21 height 11
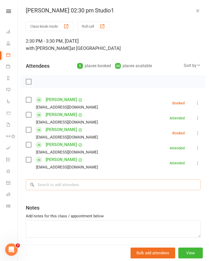
click at [78, 182] on input "search" at bounding box center [113, 184] width 175 height 11
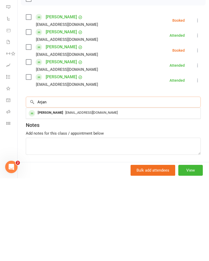
type input "Arjan"
click at [82, 192] on div "[EMAIL_ADDRESS][DOMAIN_NAME]" at bounding box center [113, 195] width 171 height 7
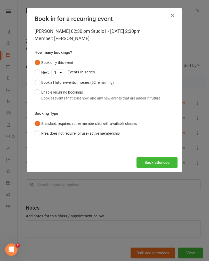
click at [82, 80] on div "Book all future events in series (52 remaining)" at bounding box center [77, 83] width 73 height 6
click at [160, 164] on button "Book attendee" at bounding box center [157, 162] width 41 height 11
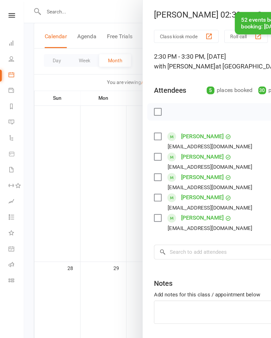
scroll to position [524, 0]
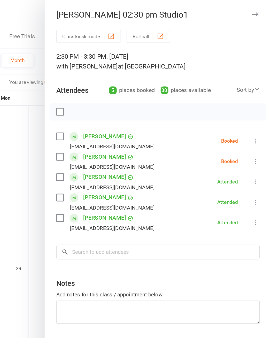
click at [209, 105] on icon at bounding box center [259, 103] width 5 height 5
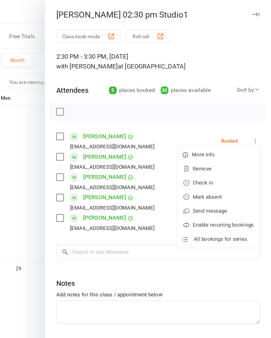
click at [202, 137] on link "Check in" at bounding box center [232, 134] width 60 height 10
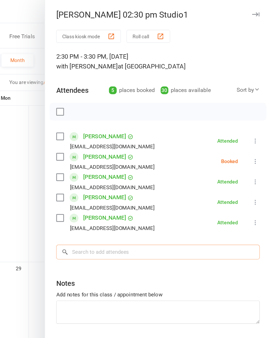
click at [124, 188] on input "search" at bounding box center [188, 185] width 150 height 11
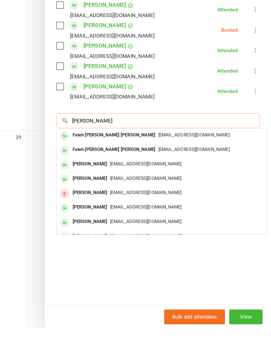
type input "[PERSON_NAME]"
click at [188, 204] on span "[EMAIL_ADDRESS][DOMAIN_NAME]" at bounding box center [214, 206] width 52 height 4
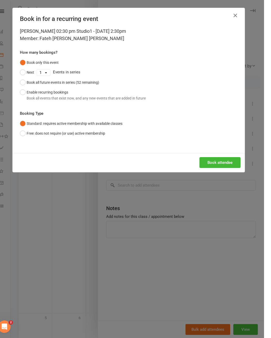
scroll to position [575, 0]
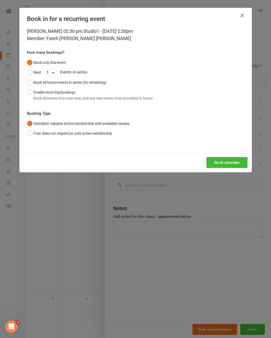
click at [85, 85] on div "Book all future events in series (52 remaining)" at bounding box center [70, 83] width 73 height 6
click at [209, 166] on button "Book attendee" at bounding box center [227, 162] width 41 height 11
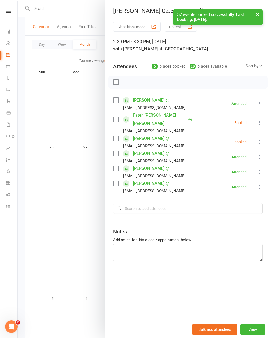
click at [209, 139] on icon at bounding box center [259, 141] width 5 height 5
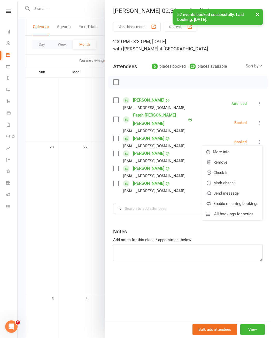
click at [209, 157] on link "Remove" at bounding box center [232, 162] width 60 height 10
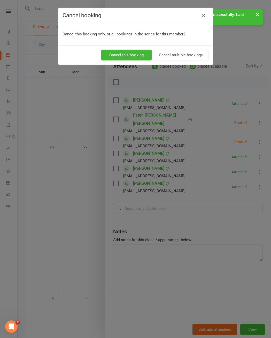
click at [186, 56] on button "Cancel multiple bookings" at bounding box center [181, 55] width 56 height 11
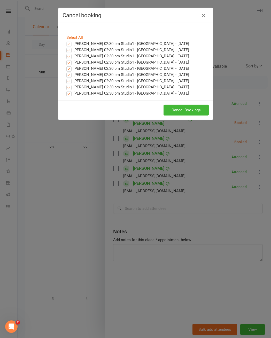
click at [189, 114] on button "Cancel Bookings" at bounding box center [186, 110] width 45 height 11
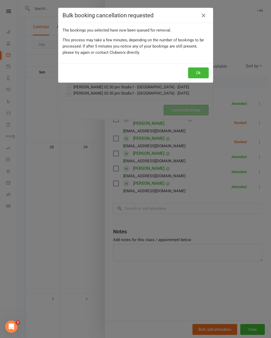
click at [197, 74] on button "Ok" at bounding box center [198, 72] width 21 height 11
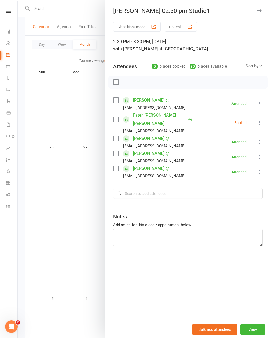
click at [209, 120] on icon at bounding box center [259, 122] width 5 height 5
click at [209, 151] on link "Check in" at bounding box center [232, 153] width 60 height 10
click at [142, 188] on input "search" at bounding box center [188, 193] width 150 height 11
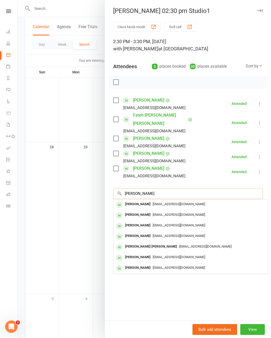
type input "[PERSON_NAME]"
click at [170, 202] on span "[EMAIL_ADDRESS][DOMAIN_NAME]" at bounding box center [179, 204] width 52 height 4
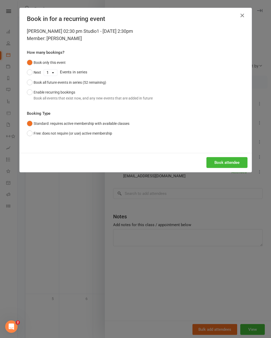
click at [86, 80] on button "Book all future events in series (52 remaining)" at bounding box center [66, 83] width 79 height 10
click at [209, 168] on button "Book attendee" at bounding box center [227, 162] width 41 height 11
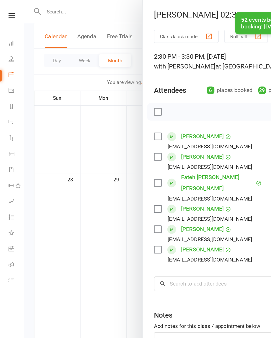
scroll to position [590, 0]
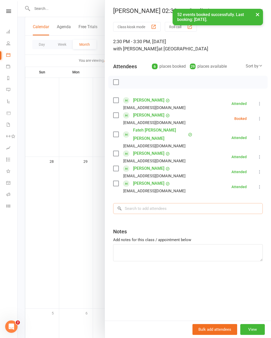
click at [156, 203] on input "search" at bounding box center [188, 208] width 150 height 11
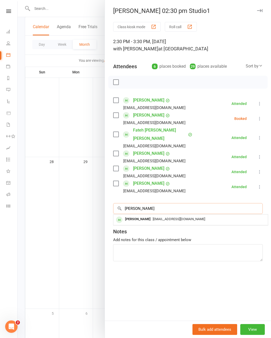
type input "[PERSON_NAME]"
click at [166, 216] on div "[EMAIL_ADDRESS][DOMAIN_NAME]" at bounding box center [191, 219] width 150 height 7
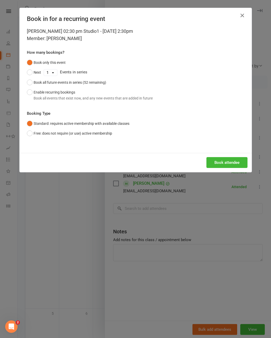
scroll to position [560, 0]
click at [83, 82] on div "Book all future events in series (52 remaining)" at bounding box center [70, 83] width 73 height 6
click at [209, 168] on button "Book attendee" at bounding box center [227, 162] width 41 height 11
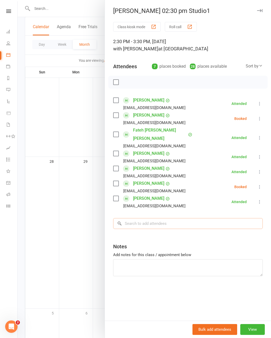
click at [158, 218] on input "search" at bounding box center [188, 223] width 150 height 11
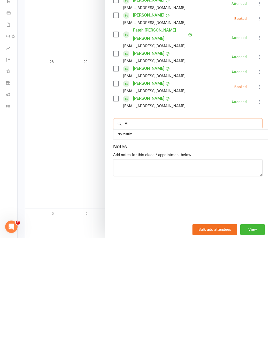
type input "A"
type input "[PERSON_NAME]"
click at [164, 232] on span "[EMAIL_ADDRESS][DOMAIN_NAME]" at bounding box center [179, 234] width 52 height 4
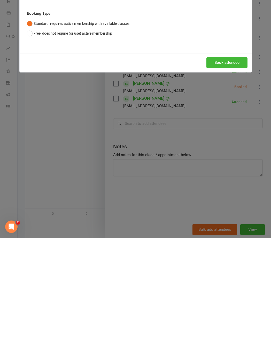
scroll to position [660, 0]
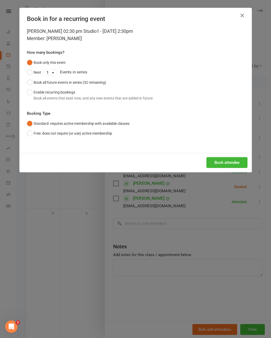
click at [92, 85] on div "Book all future events in series (52 remaining)" at bounding box center [70, 83] width 73 height 6
click at [209, 168] on button "Book attendee" at bounding box center [227, 162] width 41 height 11
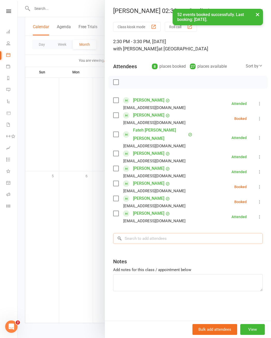
click at [153, 235] on input "search" at bounding box center [188, 238] width 150 height 11
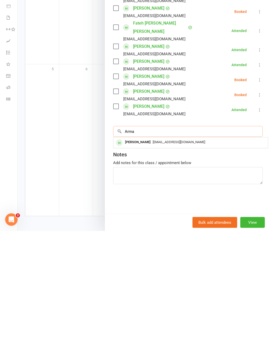
scroll to position [702, 0]
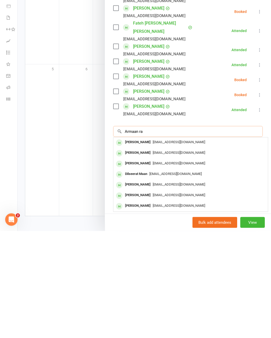
type input "Armaan ra"
click at [166, 247] on span "[EMAIL_ADDRESS][DOMAIN_NAME]" at bounding box center [179, 249] width 52 height 4
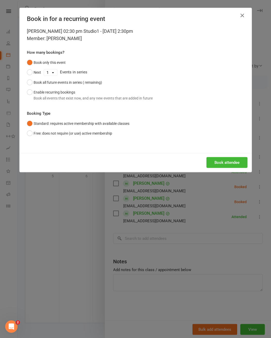
scroll to position [702, 0]
click at [89, 80] on button "Book all future events in series (52 remaining)" at bounding box center [66, 83] width 79 height 10
click at [209, 168] on button "Book attendee" at bounding box center [227, 162] width 41 height 11
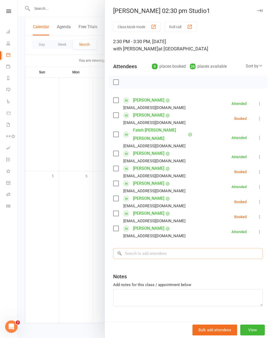
click at [161, 249] on input "search" at bounding box center [188, 253] width 150 height 11
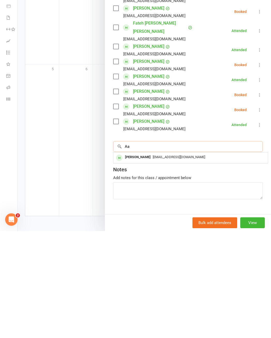
type input "A"
type input "I"
type input "A"
type input "E"
type input "I"
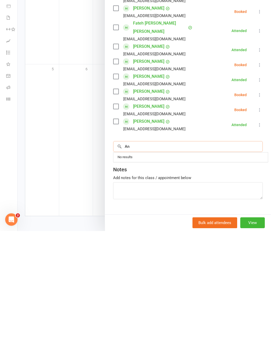
type input "A"
type input "S"
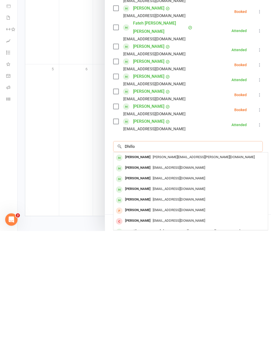
type input "Dhillo"
click at [167, 261] on span "[EMAIL_ADDRESS][DOMAIN_NAME]" at bounding box center [179, 306] width 52 height 4
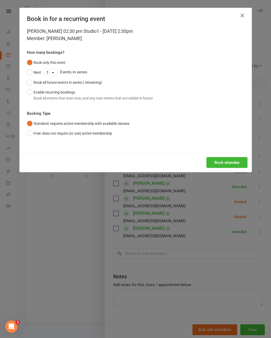
scroll to position [702, 0]
click at [95, 85] on div "Book all future events in series (52 remaining)" at bounding box center [70, 83] width 73 height 6
click at [209, 164] on button "Book attendee" at bounding box center [227, 162] width 41 height 11
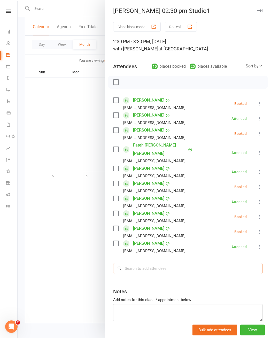
click at [146, 261] on input "search" at bounding box center [188, 268] width 150 height 11
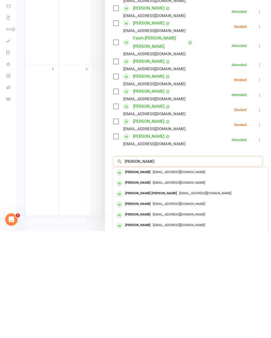
type input "[PERSON_NAME]"
click at [205, 261] on span "[EMAIL_ADDRESS][DOMAIN_NAME]" at bounding box center [179, 279] width 52 height 4
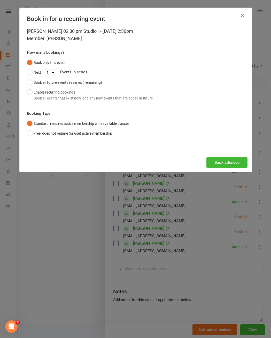
scroll to position [702, 0]
click at [104, 85] on div "Book all future events in series (52 remaining)" at bounding box center [70, 83] width 73 height 6
click at [209, 168] on button "Book attendee" at bounding box center [227, 162] width 41 height 11
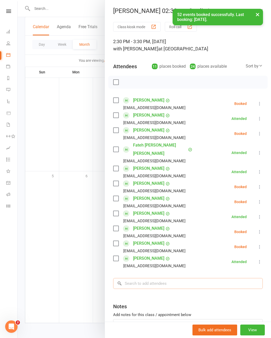
click at [168, 261] on input "search" at bounding box center [188, 283] width 150 height 11
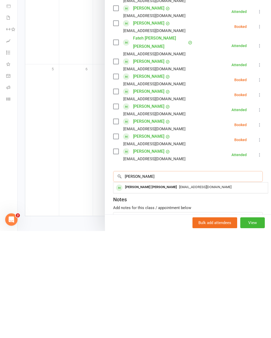
scroll to position [702, 0]
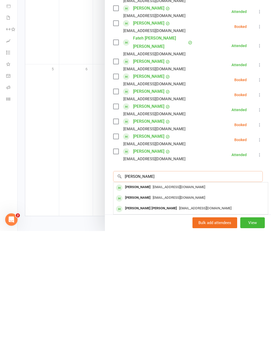
type input "[PERSON_NAME]"
click at [177, 261] on span "[EMAIL_ADDRESS][DOMAIN_NAME]" at bounding box center [179, 294] width 52 height 4
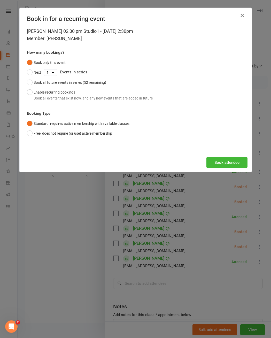
scroll to position [702, 0]
click at [91, 85] on div "Book all future events in series (52 remaining)" at bounding box center [70, 83] width 73 height 6
click at [209, 167] on button "Book attendee" at bounding box center [227, 162] width 41 height 11
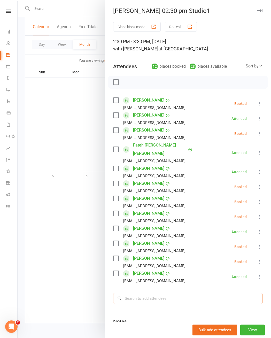
click at [149, 261] on input "search" at bounding box center [188, 298] width 150 height 11
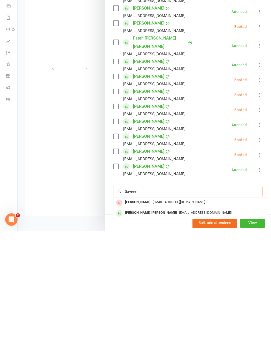
type input "Savree"
click at [201, 261] on span "[EMAIL_ADDRESS][DOMAIN_NAME]" at bounding box center [205, 320] width 52 height 4
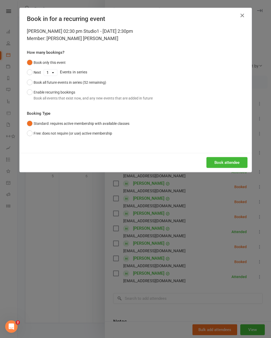
scroll to position [702, 0]
click at [101, 85] on div "Book all future events in series (52 remaining)" at bounding box center [70, 83] width 73 height 6
click at [209, 168] on button "Book attendee" at bounding box center [227, 162] width 41 height 11
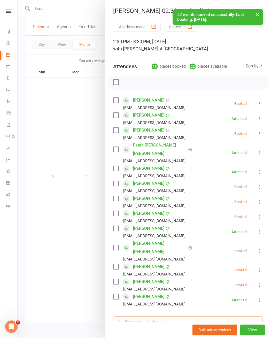
click at [162, 261] on input "search" at bounding box center [188, 321] width 150 height 11
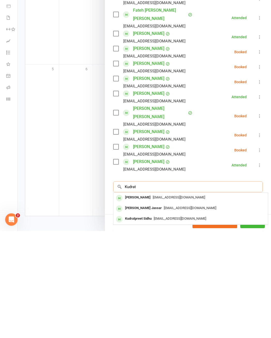
scroll to position [28, 0]
type input "Kudrat"
click at [185, 261] on span "[EMAIL_ADDRESS][DOMAIN_NAME]" at bounding box center [180, 325] width 52 height 4
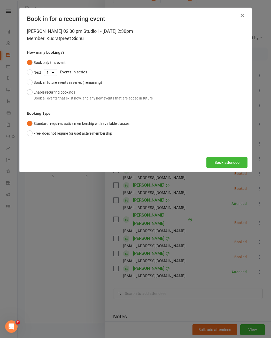
scroll to position [702, 0]
click at [93, 85] on div "Book all future events in series (52 remaining)" at bounding box center [70, 83] width 73 height 6
click at [209, 168] on button "Book attendee" at bounding box center [227, 162] width 41 height 11
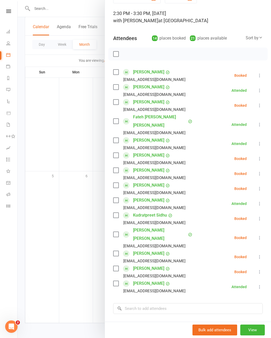
click at [150, 261] on div "Class kiosk mode Roll call 2:30 PM - 3:30 PM, [DATE] with [PERSON_NAME] at [PER…" at bounding box center [188, 190] width 166 height 393
click at [155, 261] on input "search" at bounding box center [188, 308] width 150 height 11
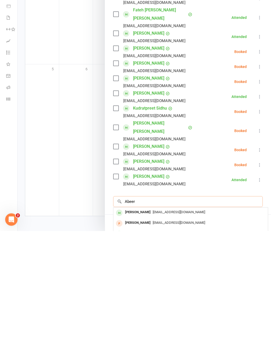
type input "Abeer"
click at [185, 261] on span "[EMAIL_ADDRESS][DOMAIN_NAME]" at bounding box center [179, 319] width 52 height 4
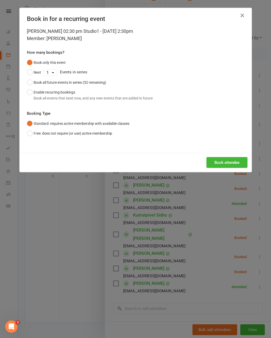
scroll to position [702, 0]
click at [84, 84] on div "Book all future events in series (52 remaining)" at bounding box center [70, 83] width 73 height 6
click at [209, 168] on button "Book attendee" at bounding box center [227, 162] width 41 height 11
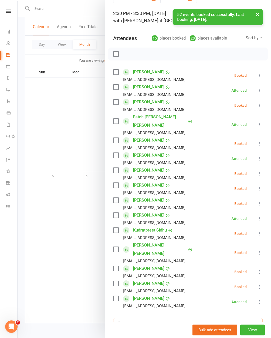
click at [159, 261] on input "search" at bounding box center [188, 323] width 150 height 11
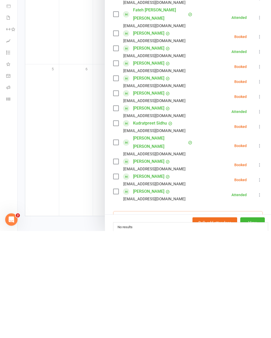
scroll to position [702, 0]
type input "Kabeer"
click at [177, 261] on span "[EMAIL_ADDRESS][DOMAIN_NAME]" at bounding box center [179, 334] width 52 height 4
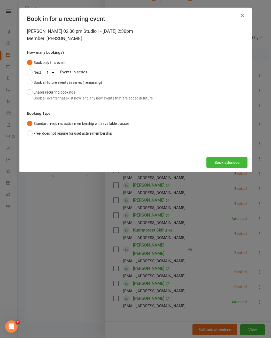
scroll to position [702, 0]
click at [106, 85] on div "Book all future events in series (52 remaining)" at bounding box center [70, 83] width 73 height 6
click at [209, 168] on button "Book attendee" at bounding box center [227, 162] width 41 height 11
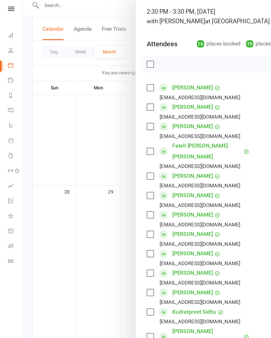
scroll to position [574, 0]
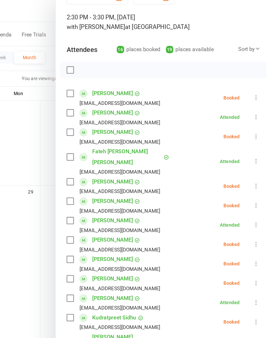
click at [209, 73] on button at bounding box center [260, 75] width 6 height 6
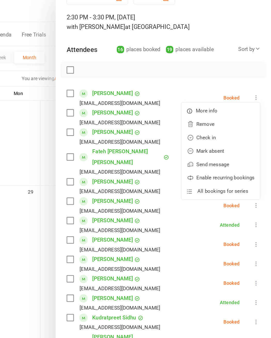
click at [202, 108] on link "Check in" at bounding box center [232, 106] width 60 height 10
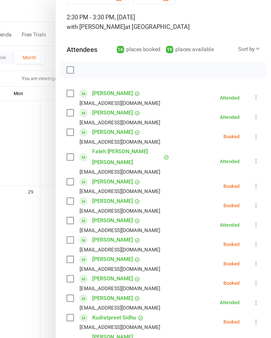
click at [209, 105] on icon at bounding box center [259, 105] width 5 height 5
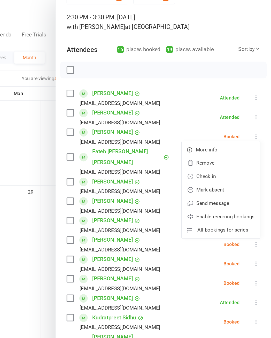
click at [202, 138] on link "Check in" at bounding box center [232, 136] width 60 height 10
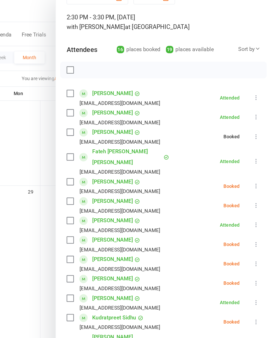
click at [205, 135] on div "Class kiosk mode Roll call 2:30 PM - 3:30 PM, [DATE] with [PERSON_NAME] at [PER…" at bounding box center [188, 205] width 166 height 423
click at [209, 141] on icon at bounding box center [259, 143] width 5 height 5
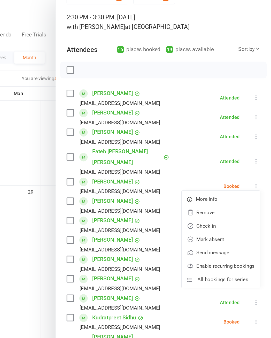
click at [202, 169] on link "Check in" at bounding box center [232, 174] width 60 height 10
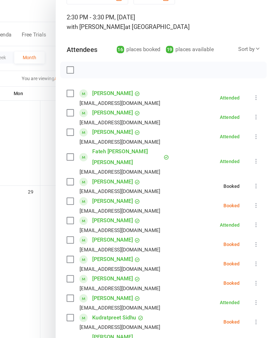
click at [209, 156] on icon at bounding box center [259, 158] width 5 height 5
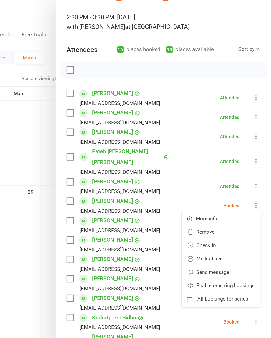
click at [202, 184] on link "Check in" at bounding box center [232, 189] width 60 height 10
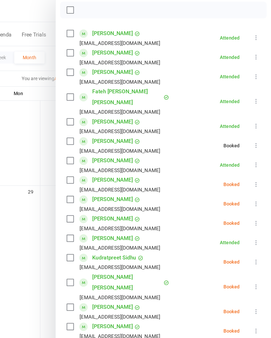
scroll to position [77, 0]
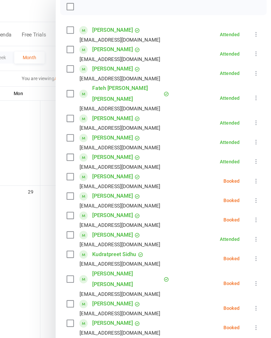
click at [209, 137] on icon at bounding box center [259, 139] width 5 height 5
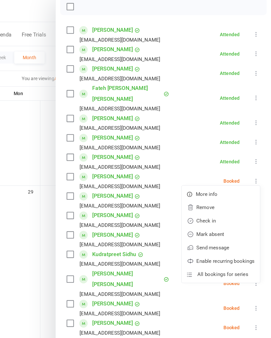
click at [202, 165] on link "Check in" at bounding box center [232, 170] width 60 height 10
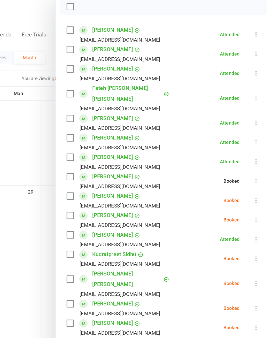
click at [209, 152] on icon at bounding box center [259, 154] width 5 height 5
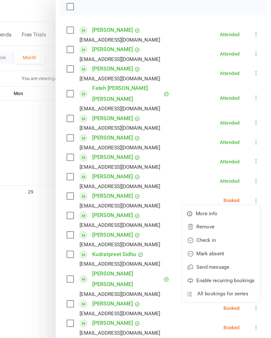
click at [202, 180] on link "Check in" at bounding box center [232, 185] width 60 height 10
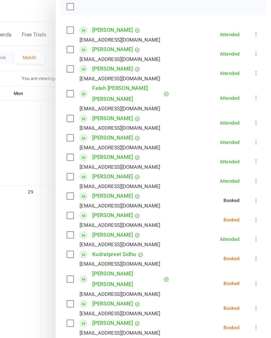
click at [209, 167] on icon at bounding box center [259, 169] width 5 height 5
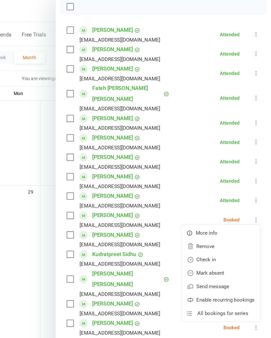
click at [202, 195] on link "Check in" at bounding box center [232, 200] width 60 height 10
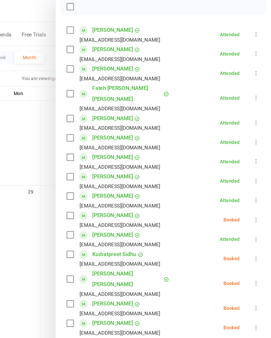
click at [209, 197] on button at bounding box center [260, 200] width 6 height 6
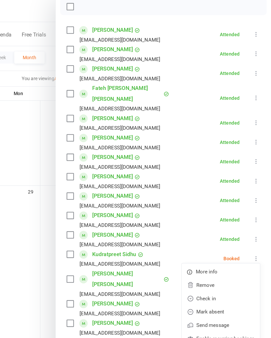
click at [202, 227] on link "Check in" at bounding box center [232, 230] width 60 height 10
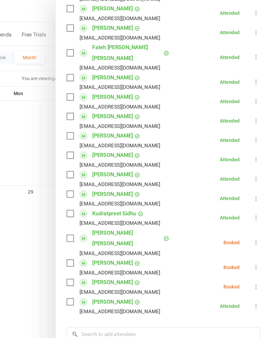
scroll to position [108, 0]
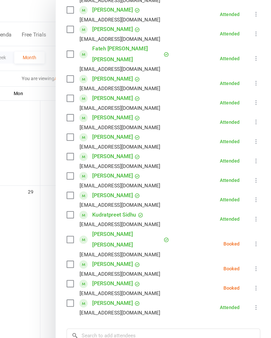
click at [209, 186] on icon at bounding box center [259, 188] width 5 height 5
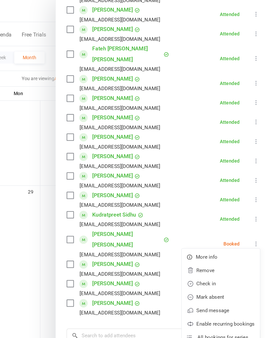
click at [202, 214] on link "Check in" at bounding box center [232, 219] width 60 height 10
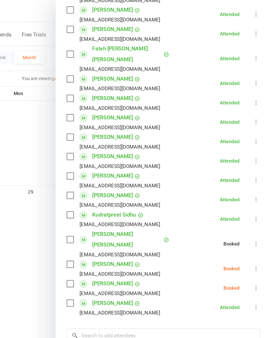
click at [199, 200] on li "[PERSON_NAME] [PERSON_NAME][EMAIL_ADDRESS][DOMAIN_NAME] Booked More info Remove…" at bounding box center [188, 207] width 150 height 15
click at [209, 205] on icon at bounding box center [259, 207] width 5 height 5
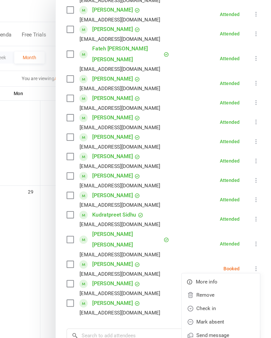
click at [202, 233] on link "Check in" at bounding box center [232, 238] width 60 height 10
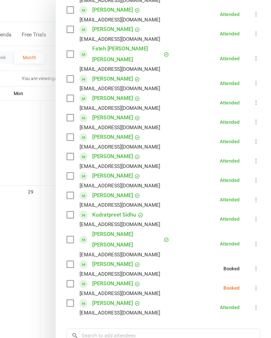
click at [209, 220] on icon at bounding box center [259, 222] width 5 height 5
click at [202, 248] on link "Check in" at bounding box center [232, 253] width 60 height 10
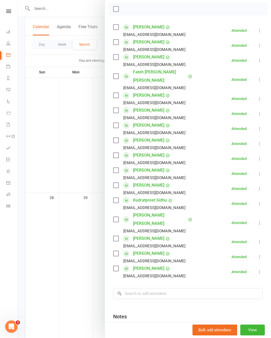
scroll to position [74, 0]
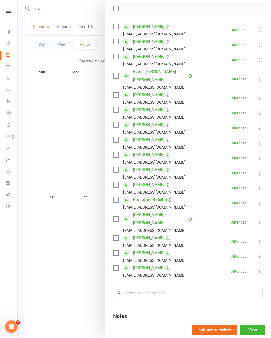
click at [9, 10] on icon at bounding box center [8, 11] width 5 height 3
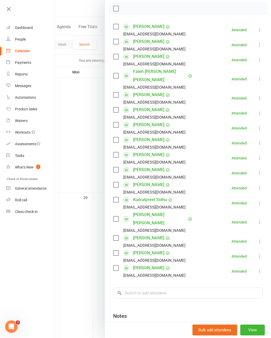
click at [32, 51] on link "Calendar" at bounding box center [30, 51] width 49 height 12
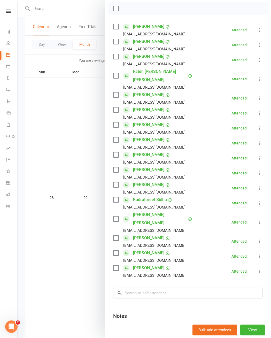
click at [10, 7] on nav "Clubworx Dashboard People Calendar Payments Reports Messages Automations Produc…" at bounding box center [9, 170] width 18 height 338
click at [6, 12] on icon at bounding box center [8, 11] width 5 height 3
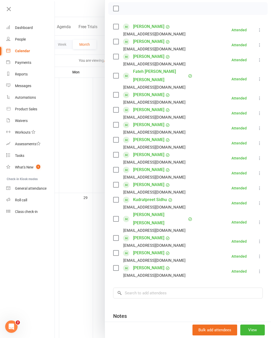
click at [43, 261] on nav "Clubworx Dashboard People Calendar Payments Reports Messages Automations Produc…" at bounding box center [27, 170] width 55 height 338
click at [50, 261] on nav "Clubworx Dashboard People Calendar Payments Reports Messages Automations Produc…" at bounding box center [27, 170] width 55 height 338
click at [13, 9] on link at bounding box center [30, 11] width 50 height 12
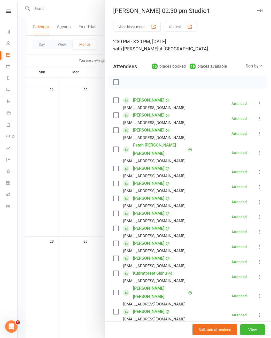
scroll to position [0, 0]
click at [209, 13] on button "button" at bounding box center [260, 10] width 6 height 6
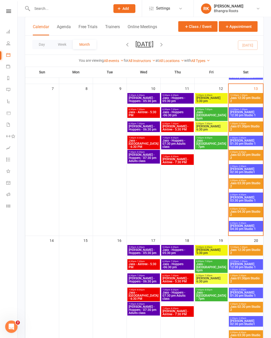
scroll to position [178, 0]
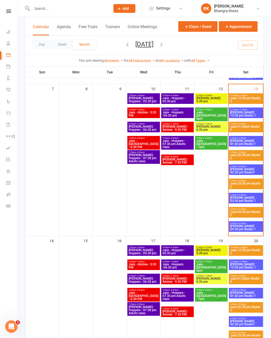
click at [209, 139] on span "1:30pm - 2:30pm" at bounding box center [246, 138] width 32 height 2
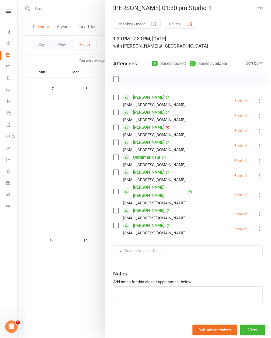
scroll to position [3, 0]
click at [27, 187] on div at bounding box center [145, 169] width 254 height 338
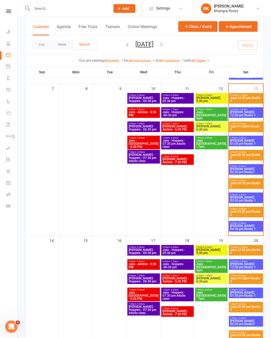
click at [209, 142] on span "[PERSON_NAME] 01:30 pm Studio 1" at bounding box center [246, 142] width 32 height 6
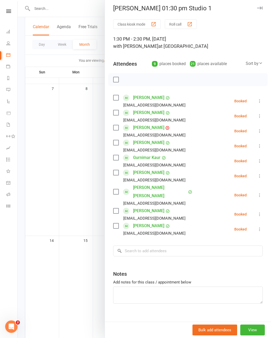
click at [62, 151] on div at bounding box center [145, 169] width 254 height 338
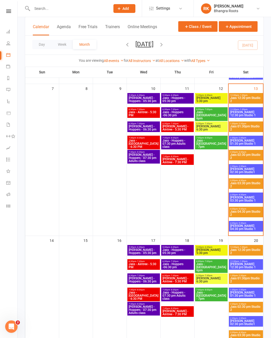
click at [209, 170] on span "[PERSON_NAME] 02:30 pm Studio1" at bounding box center [246, 170] width 32 height 6
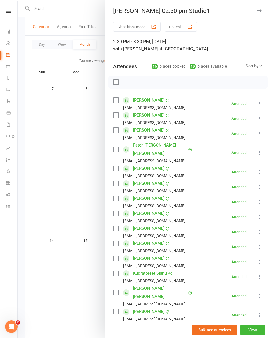
click at [51, 181] on div at bounding box center [145, 169] width 254 height 338
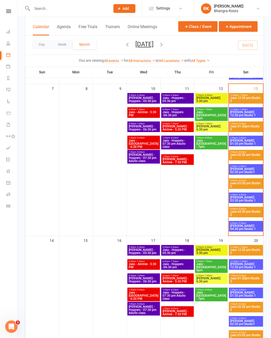
click at [209, 158] on span "Jass 02:30 pm Studio 2" at bounding box center [246, 156] width 32 height 6
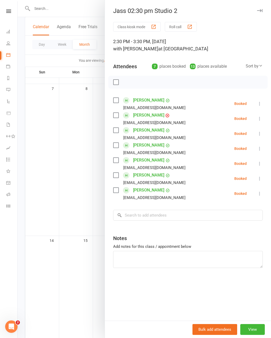
click at [51, 226] on div at bounding box center [145, 169] width 254 height 338
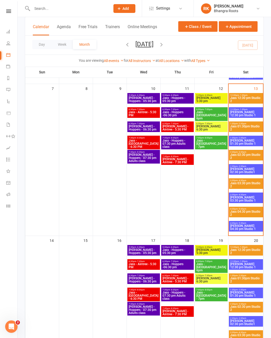
click at [209, 156] on span "Jass 02:30 pm Studio 2" at bounding box center [246, 156] width 32 height 6
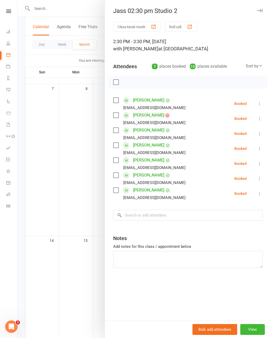
click at [209, 105] on icon at bounding box center [259, 103] width 5 height 5
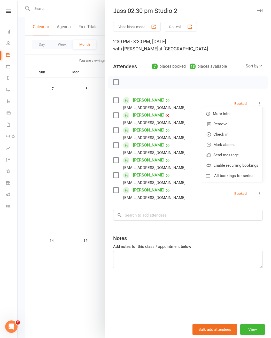
click at [84, 141] on div at bounding box center [145, 169] width 254 height 338
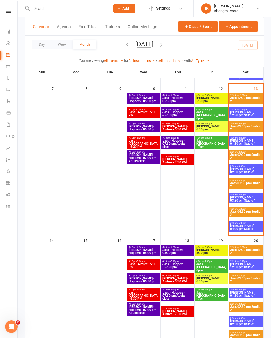
click at [209, 154] on span "Jass 02:30 pm Studio 2" at bounding box center [246, 156] width 32 height 6
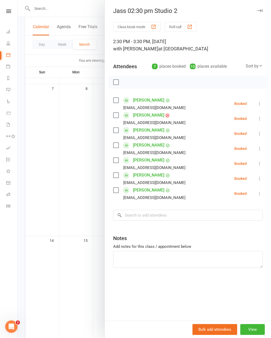
click at [116, 100] on label at bounding box center [115, 100] width 5 height 5
click at [209, 102] on icon at bounding box center [259, 103] width 5 height 5
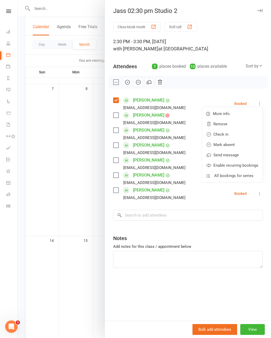
click at [209, 134] on link "Check in" at bounding box center [232, 134] width 60 height 10
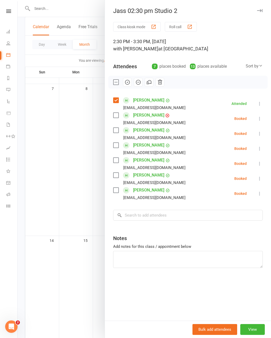
click at [209, 118] on button at bounding box center [260, 119] width 6 height 6
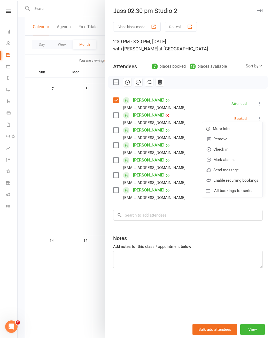
click at [209, 148] on link "Check in" at bounding box center [232, 149] width 60 height 10
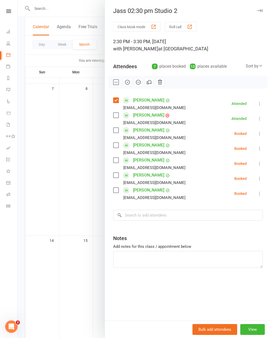
click at [209, 131] on button at bounding box center [260, 134] width 6 height 6
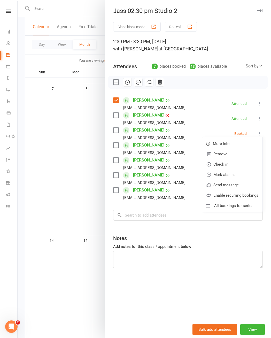
click at [209, 165] on link "Check in" at bounding box center [232, 164] width 60 height 10
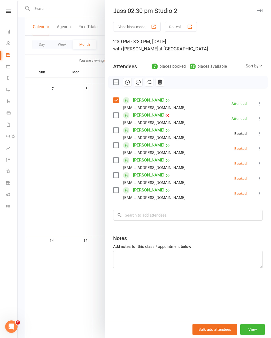
click at [209, 148] on icon at bounding box center [259, 148] width 5 height 5
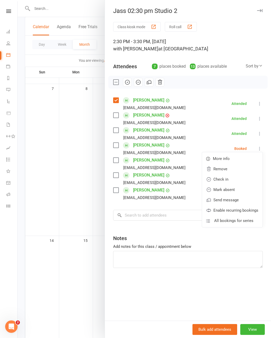
click at [209, 179] on link "Check in" at bounding box center [232, 179] width 60 height 10
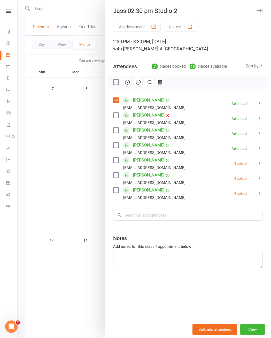
click at [209, 162] on icon at bounding box center [259, 163] width 5 height 5
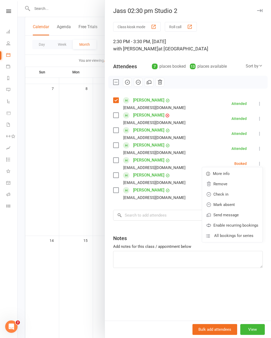
click at [75, 191] on div at bounding box center [145, 169] width 254 height 338
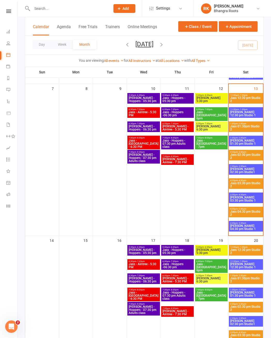
click at [209, 154] on span "Jass 02:30 pm Studio 2" at bounding box center [246, 156] width 32 height 6
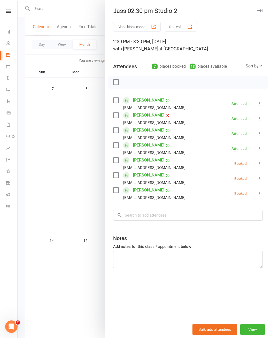
click at [209, 193] on icon at bounding box center [259, 193] width 5 height 5
click at [209, 227] on link "Check in" at bounding box center [232, 224] width 60 height 10
click at [209, 174] on li "[PERSON_NAME] [EMAIL_ADDRESS][DOMAIN_NAME] Booked More info Remove Check in Mar…" at bounding box center [188, 178] width 150 height 15
click at [209, 179] on icon at bounding box center [259, 178] width 5 height 5
click at [209, 209] on link "Check in" at bounding box center [232, 209] width 60 height 10
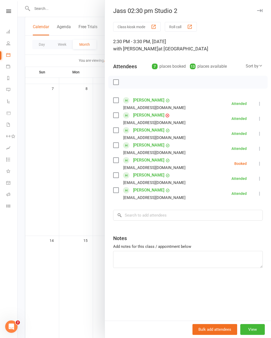
click at [209, 163] on icon at bounding box center [259, 163] width 5 height 5
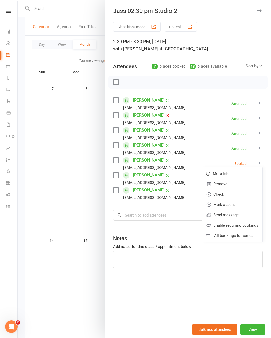
click at [209, 194] on link "Check in" at bounding box center [232, 194] width 60 height 10
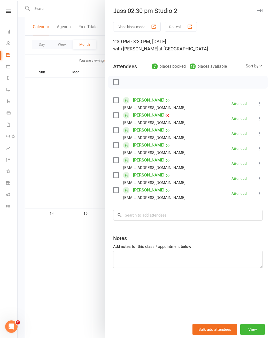
scroll to position [206, 0]
click at [184, 213] on input "search" at bounding box center [188, 215] width 150 height 11
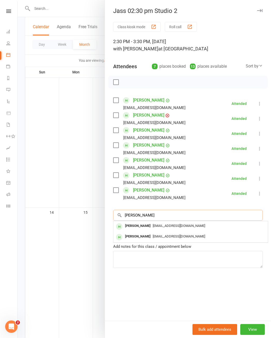
type input "[PERSON_NAME]"
click at [178, 227] on span "[EMAIL_ADDRESS][DOMAIN_NAME]" at bounding box center [179, 226] width 52 height 4
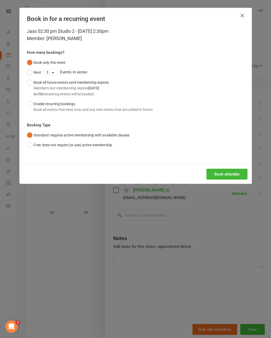
click at [31, 85] on button "Book all future events until membership expires Member's last membership expire…" at bounding box center [68, 88] width 82 height 21
click at [209, 180] on button "Book attendee" at bounding box center [227, 174] width 41 height 11
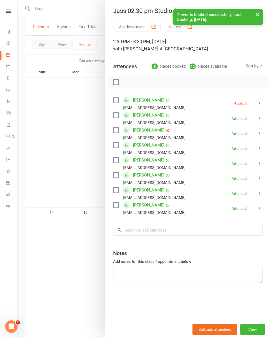
click at [209, 105] on icon at bounding box center [259, 103] width 5 height 5
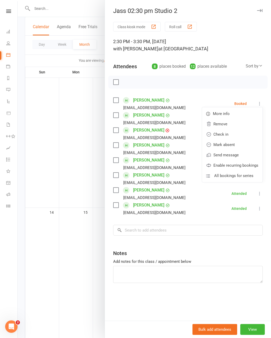
click at [209, 135] on link "Check in" at bounding box center [232, 134] width 60 height 10
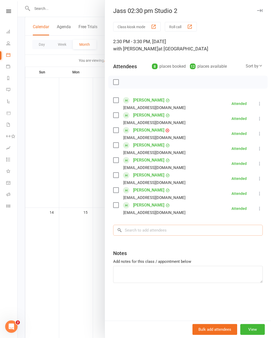
click at [167, 228] on input "search" at bounding box center [188, 230] width 150 height 11
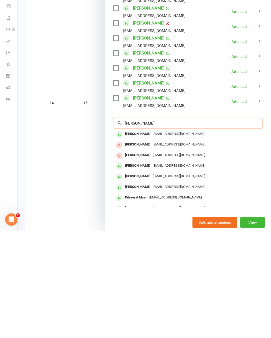
type input "[PERSON_NAME]"
click at [186, 239] on span "[EMAIL_ADDRESS][DOMAIN_NAME]" at bounding box center [179, 241] width 52 height 4
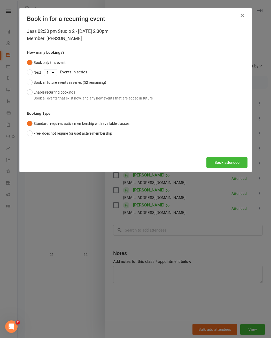
click at [32, 85] on button "Book all future events in series (52 remaining)" at bounding box center [66, 83] width 79 height 10
click at [209, 166] on button "Book attendee" at bounding box center [227, 162] width 41 height 11
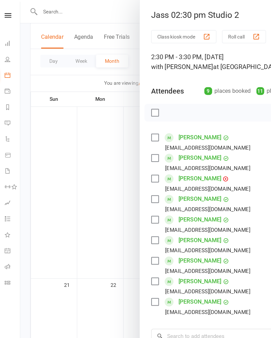
scroll to position [362, 0]
click at [142, 245] on input "search" at bounding box center [188, 245] width 150 height 11
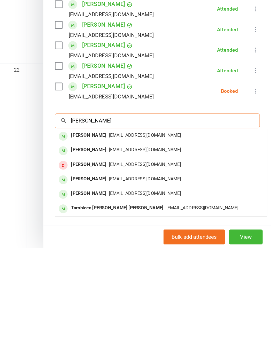
type input "[PERSON_NAME]"
click at [153, 254] on span "[EMAIL_ADDRESS][DOMAIN_NAME]" at bounding box center [179, 256] width 52 height 4
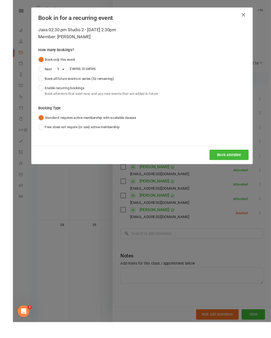
scroll to position [500, 0]
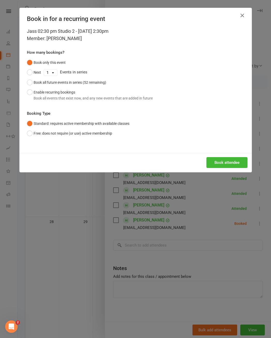
click at [30, 87] on button "Book all future events in series (52 remaining)" at bounding box center [66, 83] width 79 height 10
click at [209, 166] on button "Book attendee" at bounding box center [227, 162] width 41 height 11
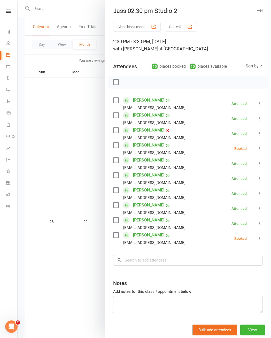
click at [209, 146] on button at bounding box center [260, 149] width 6 height 6
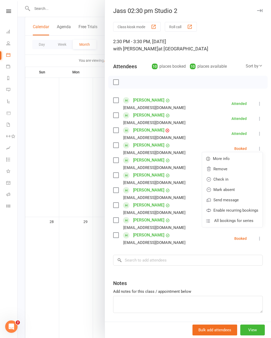
click at [209, 178] on link "Check in" at bounding box center [232, 179] width 60 height 10
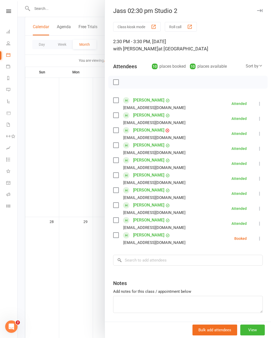
click at [209, 237] on icon at bounding box center [259, 238] width 5 height 5
click at [209, 261] on link "Check in" at bounding box center [232, 269] width 60 height 10
click at [192, 261] on input "search" at bounding box center [188, 260] width 150 height 11
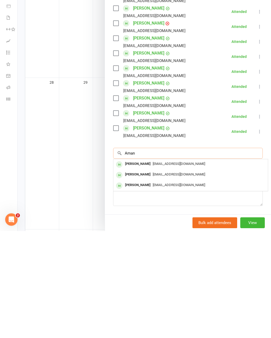
type input "Aman"
click at [55, 201] on div at bounding box center [145, 169] width 254 height 338
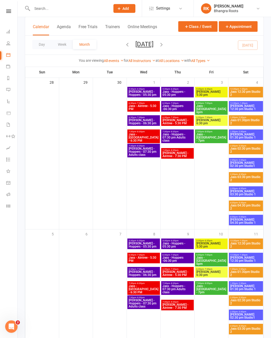
click at [13, 12] on link at bounding box center [8, 11] width 18 height 3
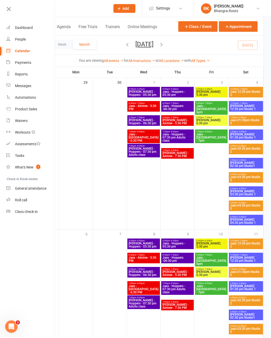
click at [25, 44] on link "People" at bounding box center [30, 40] width 49 height 12
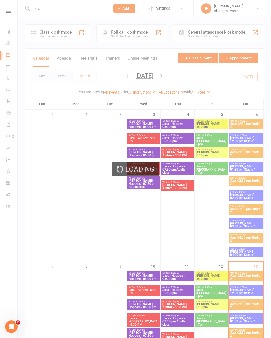
select select "100"
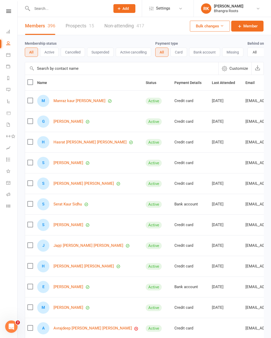
click at [70, 11] on input "text" at bounding box center [68, 8] width 76 height 7
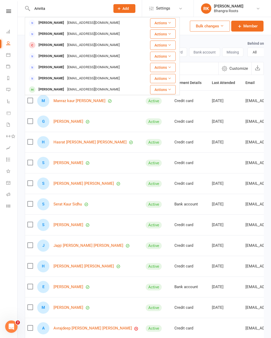
type input "Amrita"
click at [95, 33] on div "[EMAIL_ADDRESS][DOMAIN_NAME]" at bounding box center [94, 33] width 56 height 7
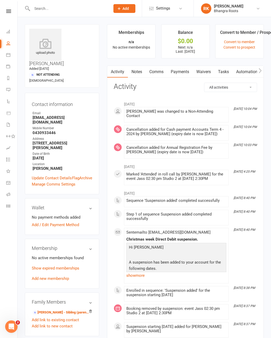
click at [209, 40] on link "Convert to member" at bounding box center [239, 42] width 31 height 4
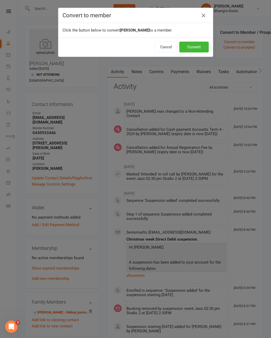
click at [189, 51] on button "Convert" at bounding box center [193, 47] width 29 height 11
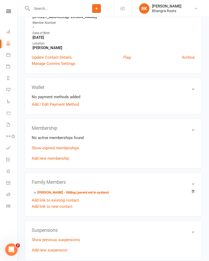
scroll to position [111, 0]
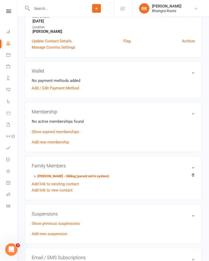
click at [61, 143] on link "Add new membership" at bounding box center [50, 142] width 37 height 5
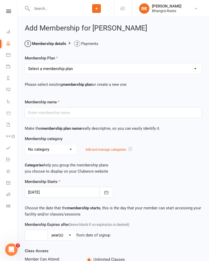
click at [194, 69] on select "Select a membership plan Create new Membership Plan [PERSON_NAME] - Fee Payment…" at bounding box center [113, 69] width 177 height 10
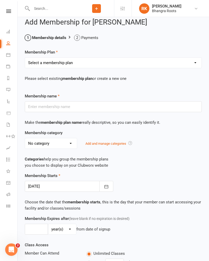
scroll to position [7, 0]
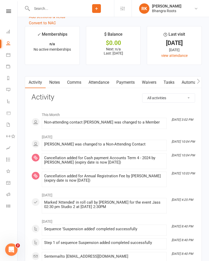
click at [57, 84] on link "Notes" at bounding box center [55, 83] width 18 height 12
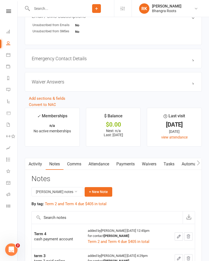
scroll to position [358, 0]
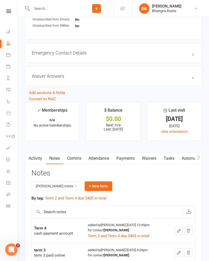
click at [98, 186] on button "+ New Note" at bounding box center [99, 185] width 28 height 9
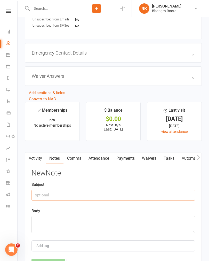
click at [128, 199] on input "text" at bounding box center [114, 195] width 164 height 11
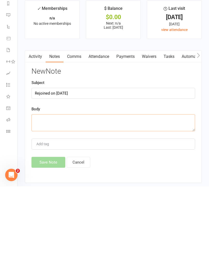
click at [110, 189] on textarea at bounding box center [114, 197] width 164 height 17
click at [54, 163] on input "Rejoined on [DATE]" at bounding box center [114, 168] width 164 height 11
click at [55, 163] on input "Rejoined on [DATE]" at bounding box center [114, 168] width 164 height 11
click at [53, 163] on input "Rejoined on [DATE]" at bounding box center [114, 168] width 164 height 11
type input "Rejoined"
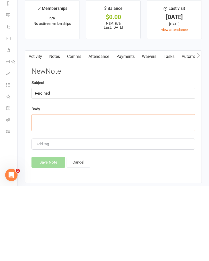
click at [88, 189] on textarea at bounding box center [114, 197] width 164 height 17
click at [109, 189] on textarea "Restarted" at bounding box center [114, 197] width 164 height 17
click at [88, 189] on textarea "Restarted" at bounding box center [114, 197] width 164 height 17
click at [85, 189] on textarea "Restarted" at bounding box center [114, 197] width 164 height 17
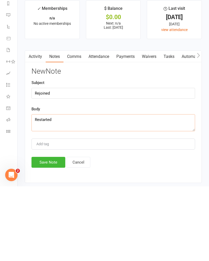
paste textarea "on [DATE]"
type textarea "Restarted on [DATE]"
click at [52, 232] on button "Save Note" at bounding box center [49, 237] width 34 height 11
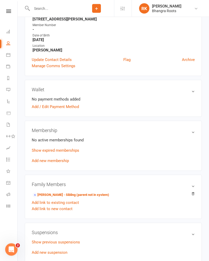
scroll to position [93, 0]
click at [95, 195] on link "[PERSON_NAME] - Sibling (parent not in system)" at bounding box center [71, 194] width 77 height 5
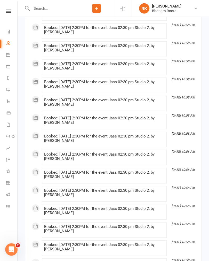
scroll to position [1166, 0]
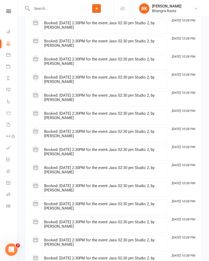
click at [7, 10] on icon at bounding box center [8, 11] width 5 height 3
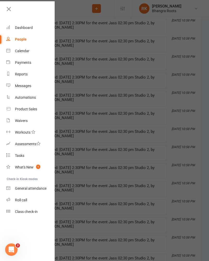
click at [26, 30] on div "Dashboard" at bounding box center [24, 28] width 18 height 4
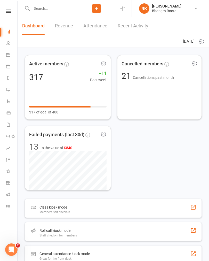
click at [56, 9] on input "text" at bounding box center [54, 8] width 49 height 7
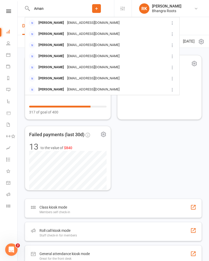
type input "Aman"
click at [92, 49] on div "[PERSON_NAME] [EMAIL_ADDRESS][DOMAIN_NAME]" at bounding box center [95, 45] width 141 height 11
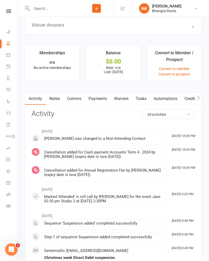
scroll to position [377, 0]
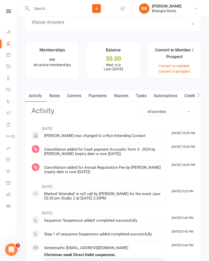
click at [181, 68] on link "Convert to member" at bounding box center [174, 66] width 31 height 4
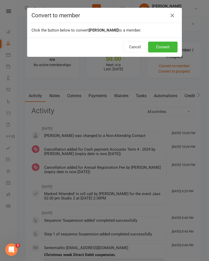
click at [165, 49] on button "Convert" at bounding box center [162, 47] width 29 height 11
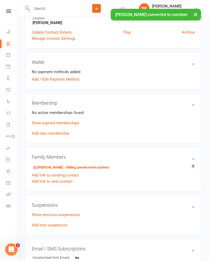
scroll to position [131, 0]
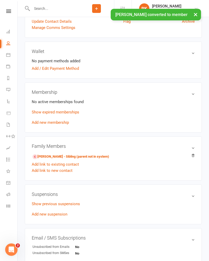
click at [54, 121] on link "Add new membership" at bounding box center [50, 122] width 37 height 5
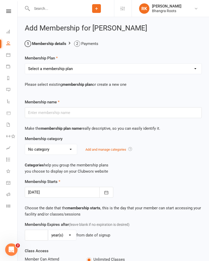
click at [175, 69] on select "Select a membership plan Create new Membership Plan [PERSON_NAME] - Fee Payment…" at bounding box center [113, 69] width 177 height 10
select select "15"
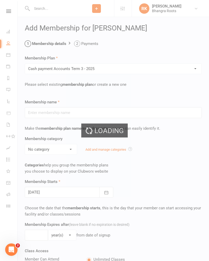
type input "Cash payment Accounts Term 3 - 2025"
type input "[DATE]"
type input "0"
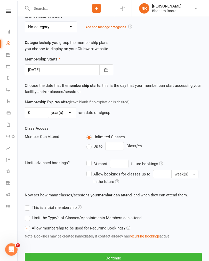
scroll to position [151, 0]
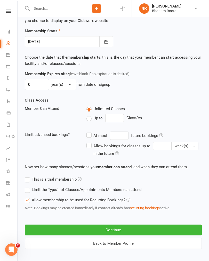
click at [148, 230] on button "Continue" at bounding box center [113, 230] width 177 height 11
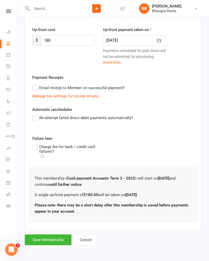
scroll to position [0, 0]
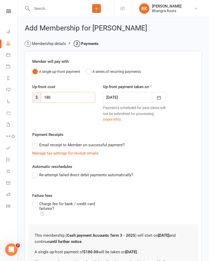
click at [77, 97] on input "180" at bounding box center [68, 97] width 55 height 11
type input "1"
type input "30"
click at [162, 99] on icon "button" at bounding box center [159, 97] width 5 height 5
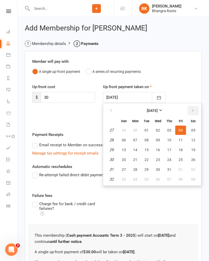
click at [194, 114] on button "button" at bounding box center [193, 110] width 11 height 9
click at [195, 111] on button "button" at bounding box center [193, 110] width 11 height 9
click at [195, 141] on button "13" at bounding box center [193, 139] width 13 height 9
type input "[DATE]"
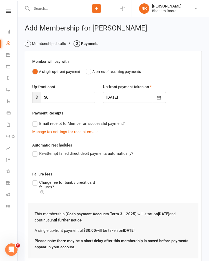
scroll to position [32, 0]
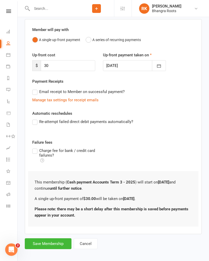
click at [88, 243] on button "Cancel" at bounding box center [86, 243] width 24 height 11
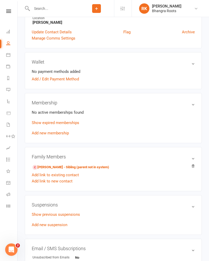
scroll to position [130, 0]
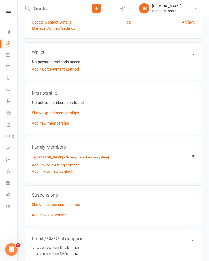
click at [60, 123] on link "Add new membership" at bounding box center [50, 123] width 37 height 5
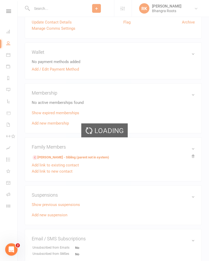
scroll to position [130, 0]
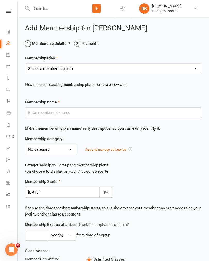
click at [194, 70] on select "Select a membership plan Create new Membership Plan [PERSON_NAME] - Fee Payment…" at bounding box center [113, 69] width 177 height 10
select select "15"
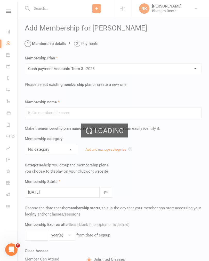
type input "Cash payment Accounts Term 3 - 2025"
type input "[DATE]"
type input "0"
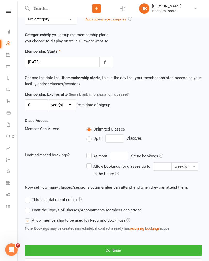
scroll to position [151, 0]
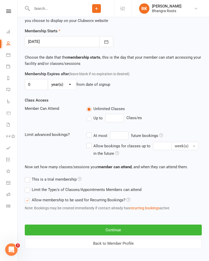
click at [108, 44] on icon "button" at bounding box center [106, 41] width 5 height 5
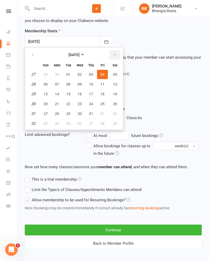
click at [119, 55] on button "button" at bounding box center [115, 54] width 11 height 9
click at [118, 55] on button "button" at bounding box center [115, 54] width 11 height 9
click at [117, 84] on button "13" at bounding box center [115, 84] width 13 height 9
type input "[DATE]"
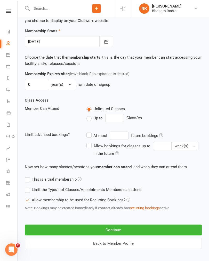
click at [129, 232] on button "Continue" at bounding box center [113, 230] width 177 height 11
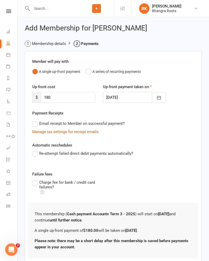
scroll to position [32, 0]
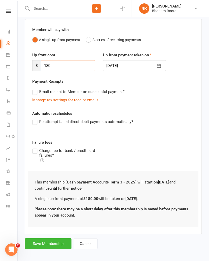
click at [75, 63] on input "180" at bounding box center [68, 65] width 55 height 11
type input "1"
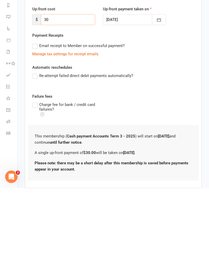
scroll to position [40, 0]
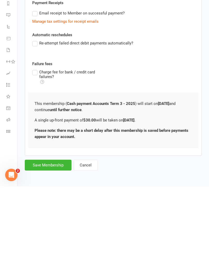
type input "30"
click at [49, 234] on button "Save Membership" at bounding box center [48, 239] width 47 height 11
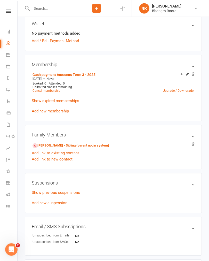
scroll to position [161, 0]
click at [10, 12] on icon at bounding box center [8, 11] width 5 height 3
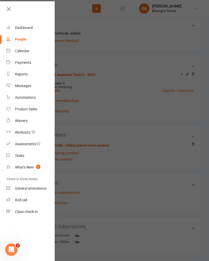
click at [138, 64] on div at bounding box center [104, 130] width 209 height 261
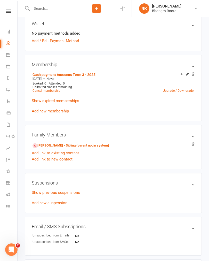
click at [100, 144] on link "[PERSON_NAME] - Sibling (parent not in system)" at bounding box center [71, 145] width 77 height 5
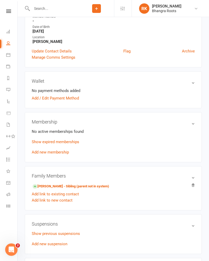
scroll to position [104, 0]
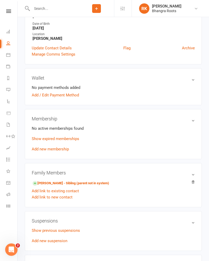
click at [57, 150] on link "Add new membership" at bounding box center [50, 149] width 37 height 5
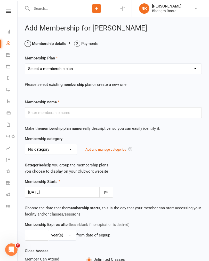
click at [173, 67] on select "Select a membership plan Create new Membership Plan [PERSON_NAME] - Fee Payment…" at bounding box center [113, 69] width 177 height 10
select select "16"
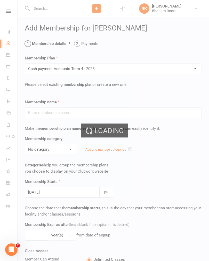
type input "Cash payment Accounts Term 4 - 2025"
type input "[DATE]"
type input "0"
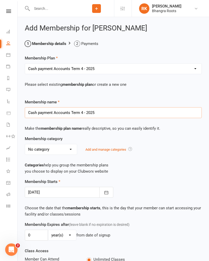
click at [161, 108] on input "Cash payment Accounts Term 4 - 2025" at bounding box center [113, 112] width 177 height 11
click at [200, 112] on input "Cash payment Accounts Term 4 - 2025" at bounding box center [113, 112] width 177 height 11
click at [173, 66] on select "Select a membership plan Create new Membership Plan [PERSON_NAME] - Fee Payment…" at bounding box center [113, 69] width 177 height 10
select select "15"
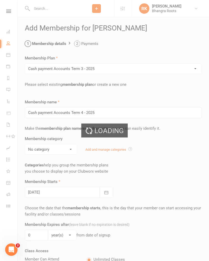
type input "Cash payment Accounts Term 3 - 2025"
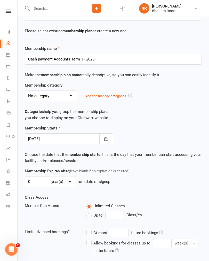
click at [108, 141] on icon "button" at bounding box center [106, 139] width 5 height 5
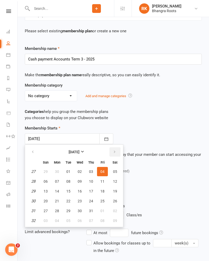
click at [114, 152] on icon "button" at bounding box center [115, 152] width 4 height 4
click at [115, 152] on icon "button" at bounding box center [115, 152] width 4 height 4
click at [119, 182] on button "13" at bounding box center [115, 181] width 13 height 9
type input "[DATE]"
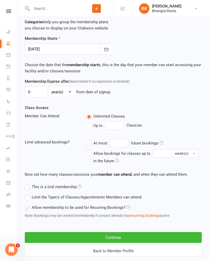
scroll to position [151, 0]
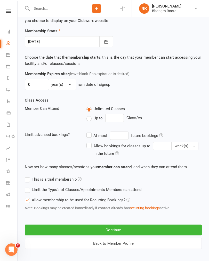
click at [123, 228] on button "Continue" at bounding box center [113, 230] width 177 height 11
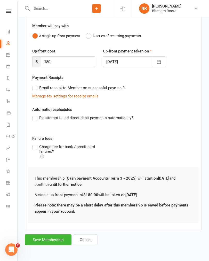
scroll to position [0, 0]
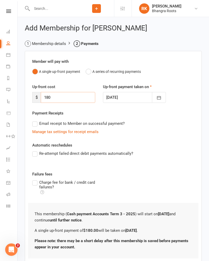
click at [77, 98] on input "180" at bounding box center [68, 97] width 55 height 11
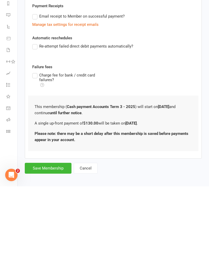
scroll to position [40, 0]
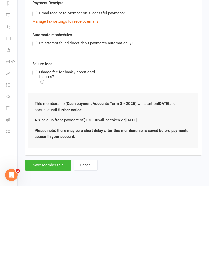
type input "130"
click at [53, 234] on button "Save Membership" at bounding box center [48, 239] width 47 height 11
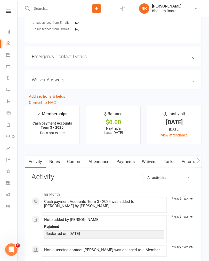
scroll to position [375, 0]
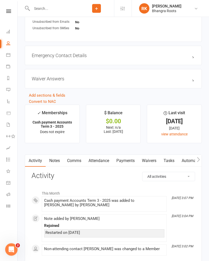
click at [58, 159] on link "Notes" at bounding box center [55, 161] width 18 height 12
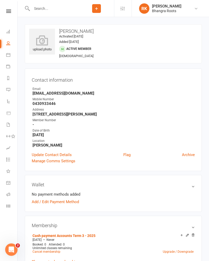
click at [6, 46] on link "People" at bounding box center [12, 44] width 12 height 12
select select "100"
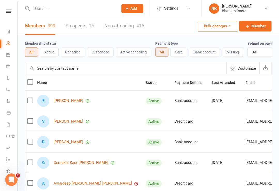
click at [48, 52] on button "Active" at bounding box center [49, 52] width 19 height 9
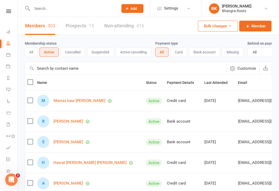
click at [11, 11] on link at bounding box center [8, 11] width 18 height 3
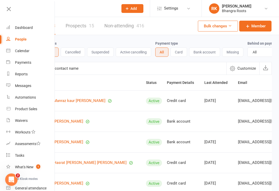
click at [20, 29] on div "Dashboard" at bounding box center [24, 28] width 18 height 4
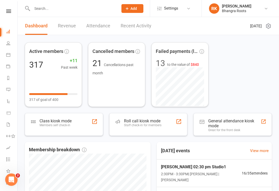
click at [8, 13] on icon at bounding box center [8, 11] width 5 height 3
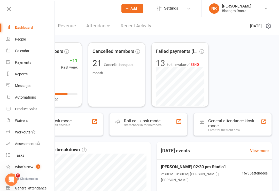
click at [17, 32] on link "Dashboard" at bounding box center [30, 28] width 49 height 12
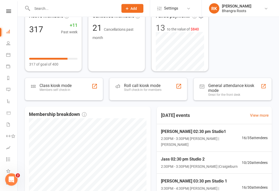
scroll to position [35, 0]
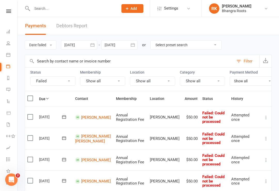
click at [97, 47] on button "button" at bounding box center [92, 44] width 9 height 9
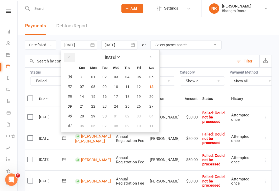
click at [72, 59] on button "button" at bounding box center [69, 57] width 11 height 9
click at [71, 57] on icon "button" at bounding box center [69, 57] width 4 height 4
click at [107, 76] on span "01" at bounding box center [105, 77] width 4 height 4
type input "[DATE]"
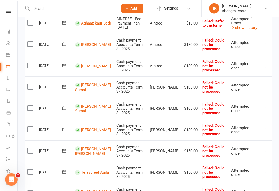
scroll to position [309, 0]
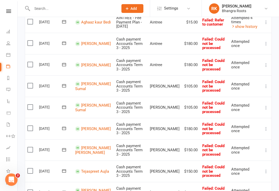
click at [81, 127] on link "[PERSON_NAME]" at bounding box center [96, 129] width 30 height 5
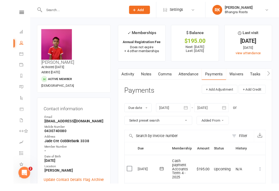
scroll to position [42, 0]
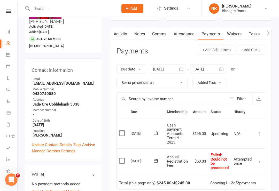
click at [145, 150] on td "[DATE]" at bounding box center [146, 162] width 36 height 26
click at [168, 73] on div at bounding box center [168, 69] width 36 height 9
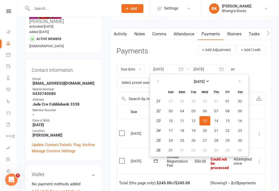
click at [168, 65] on div at bounding box center [168, 69] width 36 height 9
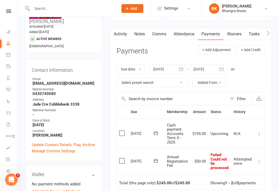
click at [164, 69] on div at bounding box center [168, 69] width 36 height 9
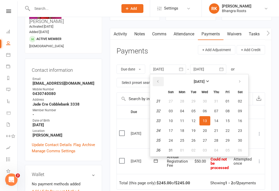
click at [160, 78] on button "button" at bounding box center [158, 81] width 11 height 9
click at [155, 78] on button "button" at bounding box center [158, 81] width 11 height 9
click at [207, 100] on span "04" at bounding box center [205, 101] width 4 height 4
type input "[DATE]"
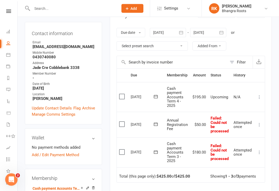
scroll to position [0, 0]
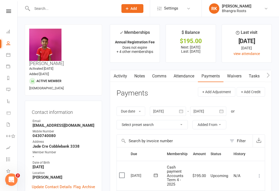
click at [10, 8] on nav "Clubworx Dashboard People Calendar Payments Reports Messages Automations Produc…" at bounding box center [9, 96] width 18 height 191
click at [3, 12] on link at bounding box center [8, 11] width 18 height 3
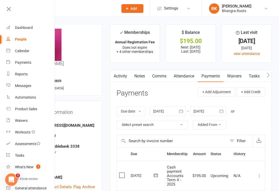
click at [11, 12] on icon at bounding box center [8, 8] width 7 height 7
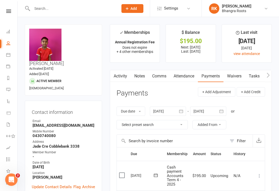
click at [9, 10] on icon at bounding box center [8, 11] width 5 height 3
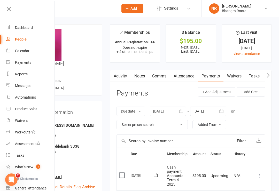
click at [18, 74] on div "Reports" at bounding box center [21, 74] width 13 height 4
select select "25"
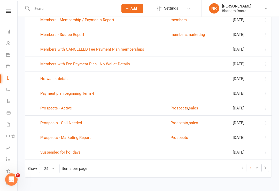
scroll to position [284, 0]
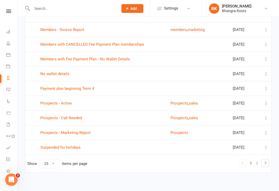
click at [48, 60] on link "Members with Fee Payment Plan - No Wallet Details" at bounding box center [85, 59] width 90 height 5
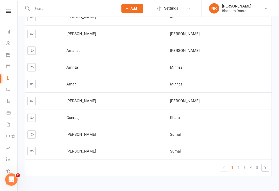
scroll to position [119, 0]
click at [209, 168] on link "3" at bounding box center [245, 167] width 6 height 7
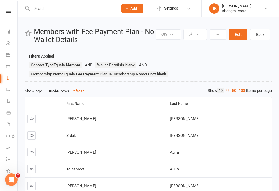
scroll to position [0, 0]
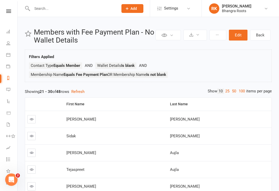
click at [13, 16] on div "Clubworx" at bounding box center [8, 18] width 17 height 17
click at [9, 11] on icon at bounding box center [8, 11] width 5 height 3
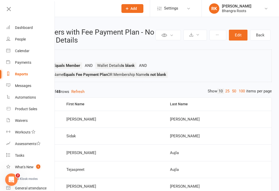
click at [20, 74] on div "Reports" at bounding box center [21, 74] width 13 height 4
select select "25"
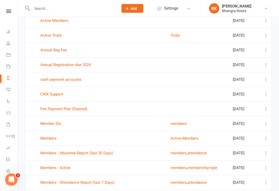
scroll to position [57, 0]
click at [51, 81] on link "cash payment accounts" at bounding box center [60, 79] width 41 height 5
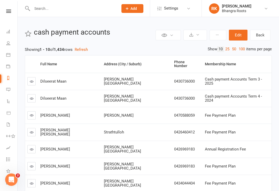
click at [9, 11] on icon at bounding box center [8, 11] width 5 height 3
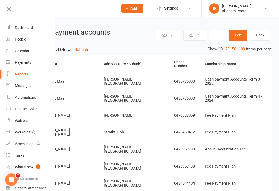
click at [20, 29] on div "Dashboard" at bounding box center [24, 28] width 18 height 4
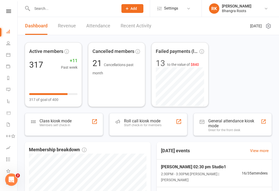
click at [12, 12] on link at bounding box center [8, 11] width 18 height 3
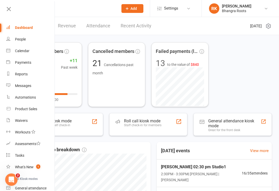
click at [17, 49] on div "Calendar" at bounding box center [22, 51] width 14 height 4
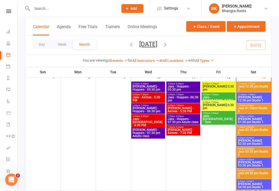
scroll to position [156, 0]
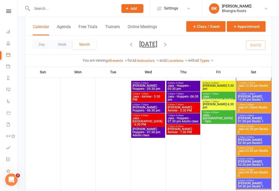
click at [209, 107] on span "Jass 01:30pm Studio 2" at bounding box center [254, 109] width 32 height 6
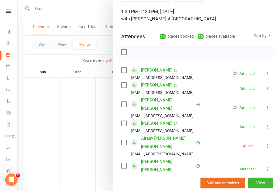
scroll to position [30, 0]
click at [66, 111] on div at bounding box center [149, 95] width 262 height 191
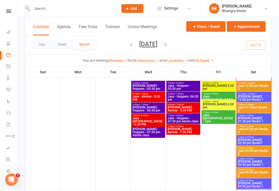
click at [209, 120] on span "[PERSON_NAME] 01:30 pm Studio 1" at bounding box center [254, 120] width 32 height 6
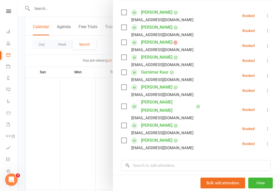
scroll to position [87, 0]
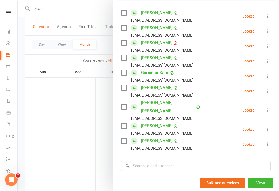
click at [209, 43] on button at bounding box center [268, 46] width 6 height 6
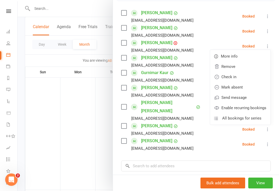
click at [209, 74] on link "Check in" at bounding box center [240, 77] width 60 height 10
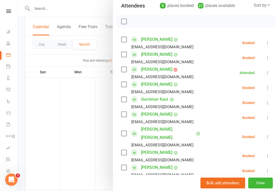
scroll to position [60, 0]
click at [209, 169] on icon at bounding box center [267, 171] width 5 height 5
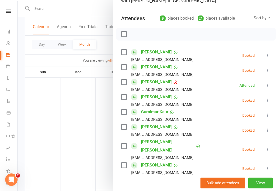
scroll to position [45, 0]
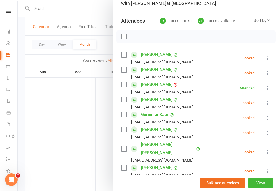
click at [209, 73] on icon at bounding box center [267, 73] width 5 height 5
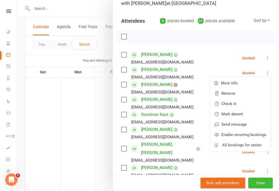
click at [209, 103] on link "Check in" at bounding box center [240, 104] width 60 height 10
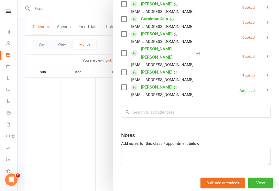
scroll to position [141, 0]
click at [161, 107] on input "search" at bounding box center [196, 112] width 150 height 11
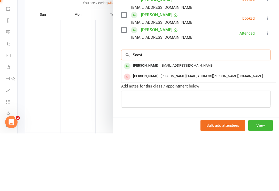
type input "Saavi"
click at [177, 121] on span "[EMAIL_ADDRESS][DOMAIN_NAME]" at bounding box center [187, 123] width 52 height 4
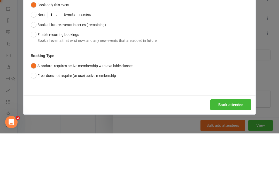
scroll to position [214, 0]
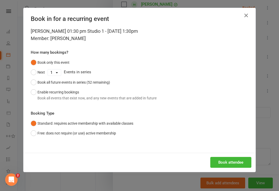
click at [33, 81] on button "Book all future events in series (52 remaining)" at bounding box center [70, 83] width 79 height 10
click at [209, 162] on button "Book attendee" at bounding box center [230, 162] width 41 height 11
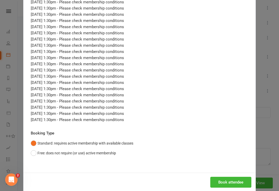
scroll to position [315, 0]
click at [209, 181] on button "Book attendee" at bounding box center [230, 182] width 41 height 11
click at [35, 149] on button "Free: does not require (or use) active membership" at bounding box center [73, 153] width 85 height 10
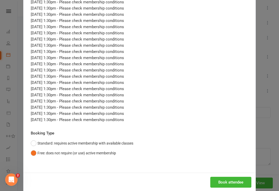
click at [209, 180] on button "Book attendee" at bounding box center [230, 182] width 41 height 11
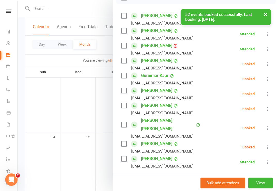
scroll to position [85, 0]
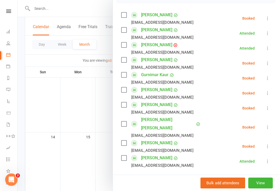
click at [209, 107] on icon at bounding box center [267, 108] width 5 height 5
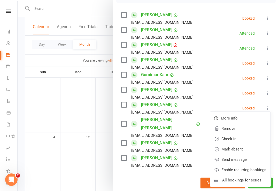
click at [209, 149] on link "Mark absent" at bounding box center [240, 149] width 60 height 10
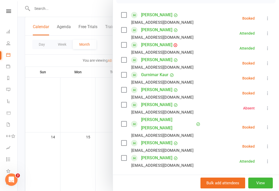
click at [157, 178] on input "search" at bounding box center [196, 183] width 150 height 11
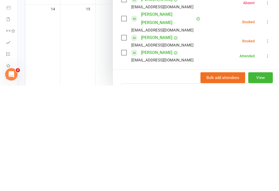
type input "Jind"
click at [175, 192] on span "[EMAIL_ADDRESS][DOMAIN_NAME]" at bounding box center [187, 194] width 52 height 4
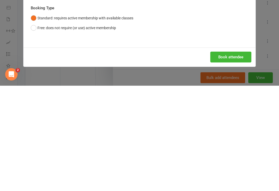
scroll to position [342, 0]
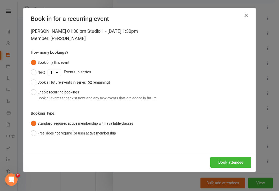
click at [35, 80] on button "Book all future events in series (52 remaining)" at bounding box center [70, 83] width 79 height 10
click at [209, 161] on button "Book attendee" at bounding box center [230, 162] width 41 height 11
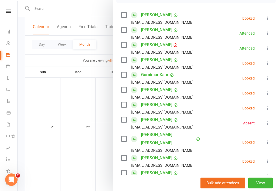
click at [209, 105] on button at bounding box center [268, 108] width 6 height 6
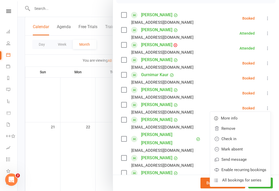
click at [209, 138] on link "Check in" at bounding box center [240, 139] width 60 height 10
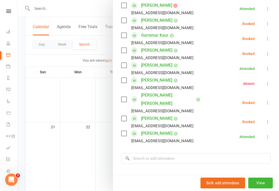
scroll to position [128, 0]
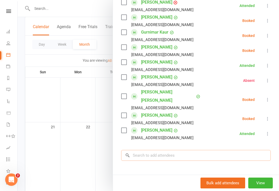
click at [209, 150] on input "search" at bounding box center [196, 155] width 150 height 11
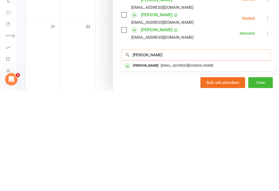
type input "[PERSON_NAME]"
click at [163, 163] on div "[EMAIL_ADDRESS][DOMAIN_NAME]" at bounding box center [199, 166] width 150 height 7
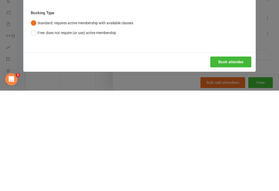
scroll to position [443, 0]
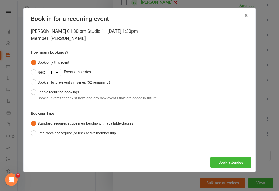
click at [39, 131] on button "Free: does not require (or use) active membership" at bounding box center [73, 133] width 85 height 10
click at [209, 161] on button "Book attendee" at bounding box center [230, 162] width 41 height 11
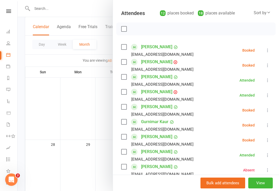
scroll to position [53, 0]
click at [209, 66] on icon at bounding box center [267, 65] width 5 height 5
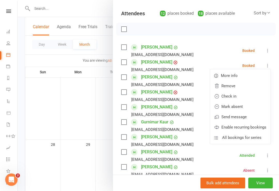
click at [209, 104] on link "Mark absent" at bounding box center [240, 107] width 60 height 10
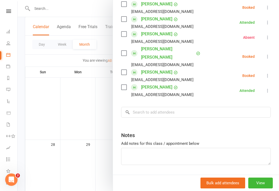
scroll to position [186, 0]
click at [191, 107] on input "search" at bounding box center [196, 112] width 150 height 11
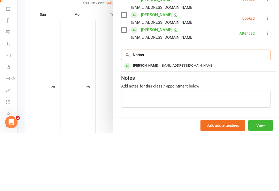
type input "Namar"
click at [195, 120] on div "[EMAIL_ADDRESS][DOMAIN_NAME]" at bounding box center [199, 123] width 150 height 7
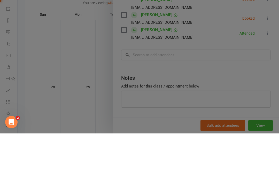
scroll to position [500, 0]
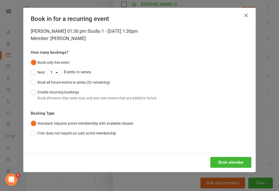
click at [33, 79] on button "Book all future events in series (52 remaining)" at bounding box center [70, 83] width 79 height 10
click at [38, 137] on button "Free: does not require (or use) active membership" at bounding box center [73, 133] width 85 height 10
click at [209, 160] on button "Book attendee" at bounding box center [230, 162] width 41 height 11
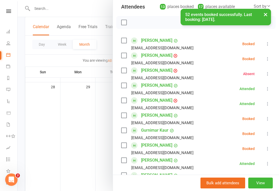
scroll to position [59, 0]
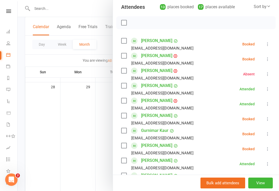
click at [209, 60] on icon at bounding box center [267, 59] width 5 height 5
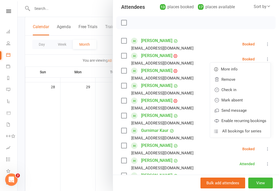
click at [209, 99] on link "Mark absent" at bounding box center [240, 100] width 60 height 10
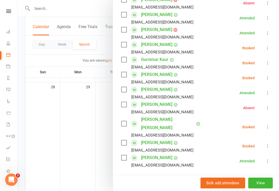
scroll to position [130, 0]
click at [205, 163] on div "Class kiosk mode Roll call 1:30 PM - 2:30 PM, [DATE] with [PERSON_NAME] at [PER…" at bounding box center [196, 77] width 166 height 370
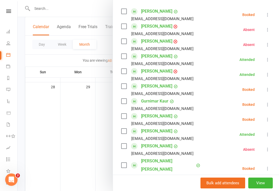
scroll to position [132, 0]
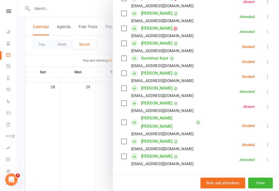
click at [166, 176] on input "search" at bounding box center [196, 181] width 150 height 11
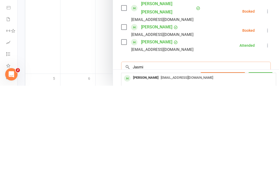
scroll to position [141, 0]
type input "Jasmi"
click at [186, 192] on span "[PERSON_NAME][EMAIL_ADDRESS][DOMAIN_NAME]" at bounding box center [199, 194] width 77 height 4
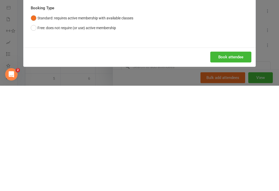
scroll to position [627, 0]
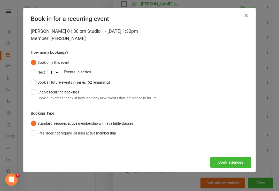
click at [32, 81] on button "Book all future events in series (52 remaining)" at bounding box center [70, 83] width 79 height 10
click at [209, 163] on button "Book attendee" at bounding box center [230, 162] width 41 height 11
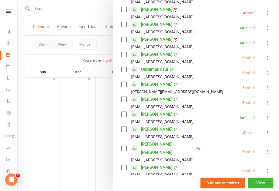
scroll to position [121, 0]
click at [209, 88] on icon at bounding box center [267, 87] width 5 height 5
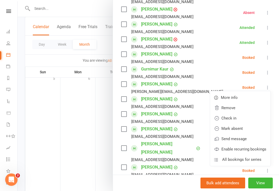
click at [209, 127] on link "Mark absent" at bounding box center [240, 129] width 60 height 10
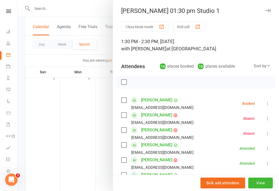
scroll to position [0, 0]
click at [209, 11] on icon "button" at bounding box center [267, 10] width 5 height 3
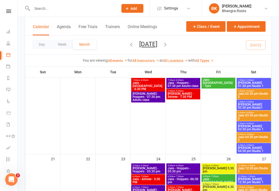
scroll to position [258, 0]
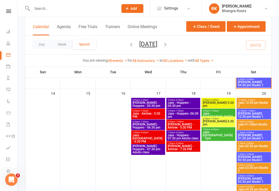
click at [92, 7] on input "text" at bounding box center [72, 8] width 84 height 7
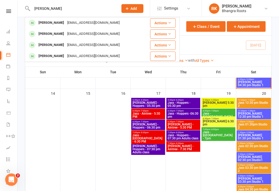
type input "[PERSON_NAME]"
click at [77, 28] on td "[PERSON_NAME] [EMAIL_ADDRESS][DOMAIN_NAME]" at bounding box center [84, 22] width 119 height 11
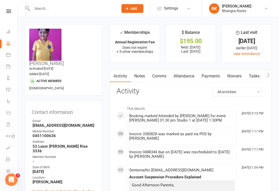
click at [7, 12] on icon at bounding box center [8, 11] width 5 height 3
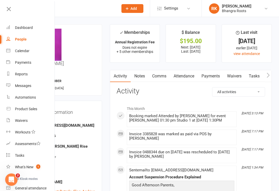
click at [16, 28] on div "Dashboard" at bounding box center [24, 28] width 18 height 4
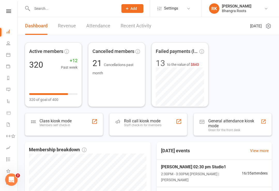
click at [7, 6] on nav "Clubworx Dashboard People Calendar Payments Reports Messages Automations Produc…" at bounding box center [9, 96] width 18 height 191
click at [3, 7] on nav "Clubworx Dashboard People Calendar Payments Reports Messages Automations Produc…" at bounding box center [9, 96] width 18 height 191
click at [12, 12] on link at bounding box center [8, 11] width 18 height 3
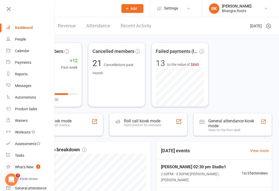
click at [15, 50] on div "Calendar" at bounding box center [22, 51] width 14 height 4
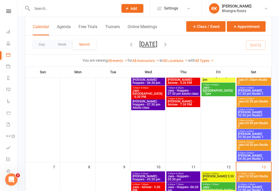
scroll to position [67, 0]
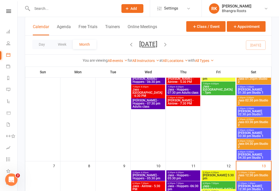
click at [209, 102] on span "Jass 02:30 pm Studio 2" at bounding box center [254, 102] width 32 height 6
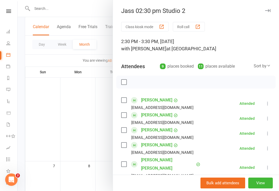
click at [97, 88] on div at bounding box center [149, 95] width 262 height 191
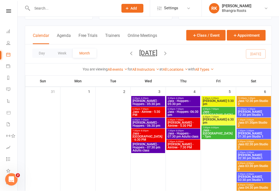
click at [209, 100] on span "Jass 12:30 pm Studio 2" at bounding box center [254, 103] width 32 height 6
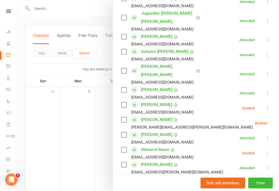
scroll to position [147, 0]
click at [51, 130] on div at bounding box center [149, 95] width 262 height 191
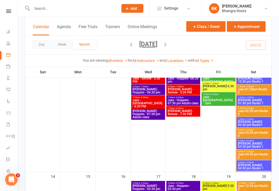
scroll to position [174, 0]
click at [209, 132] on span "Jass 03:30 pm Studio 2" at bounding box center [254, 134] width 32 height 6
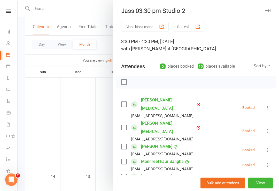
click at [70, 136] on div at bounding box center [149, 95] width 262 height 191
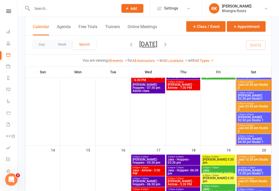
scroll to position [201, 0]
click at [209, 120] on span "[PERSON_NAME] 03:30 pm Studio 1" at bounding box center [254, 119] width 32 height 6
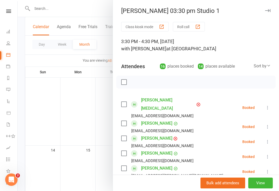
click at [61, 112] on div at bounding box center [149, 95] width 262 height 191
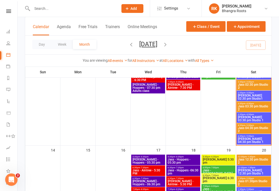
click at [209, 108] on span "Jass 03:30 pm Studio 2" at bounding box center [254, 108] width 32 height 6
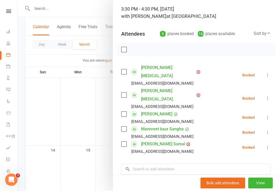
scroll to position [34, 0]
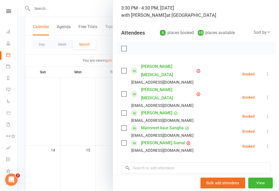
click at [93, 135] on div at bounding box center [149, 95] width 262 height 191
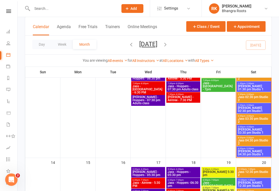
scroll to position [187, 0]
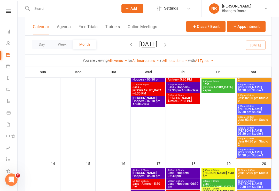
click at [209, 99] on span "Jass 02:30 pm Studio 2" at bounding box center [254, 100] width 32 height 6
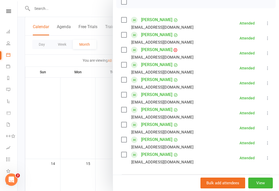
scroll to position [89, 0]
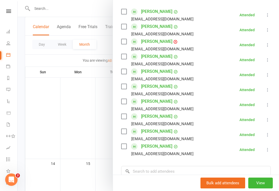
click at [153, 55] on link "[PERSON_NAME]" at bounding box center [156, 56] width 31 height 8
